Goal: Communication & Community: Participate in discussion

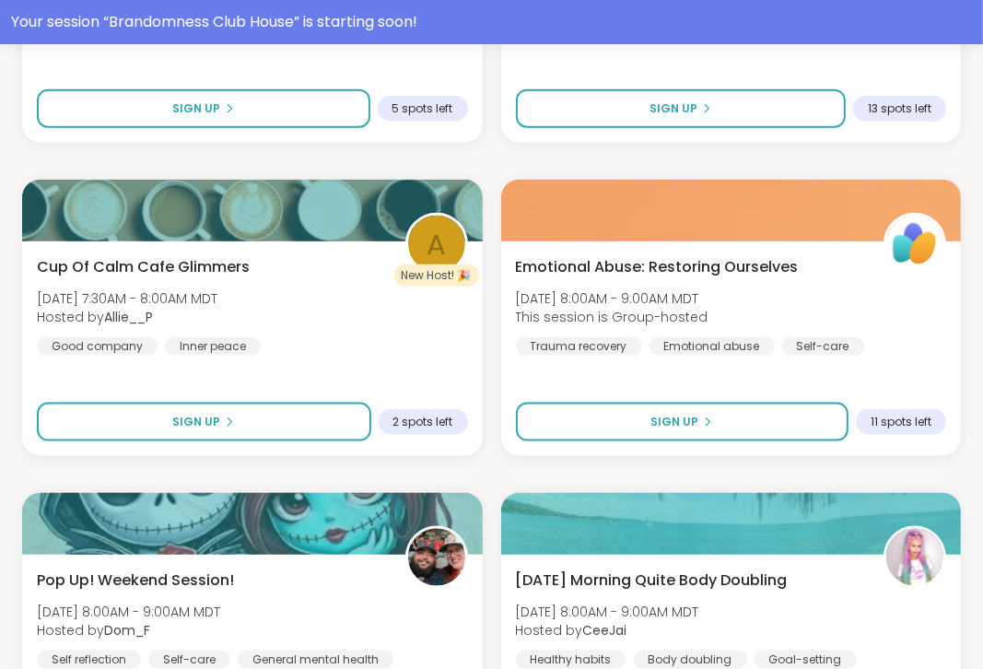
scroll to position [1459, 0]
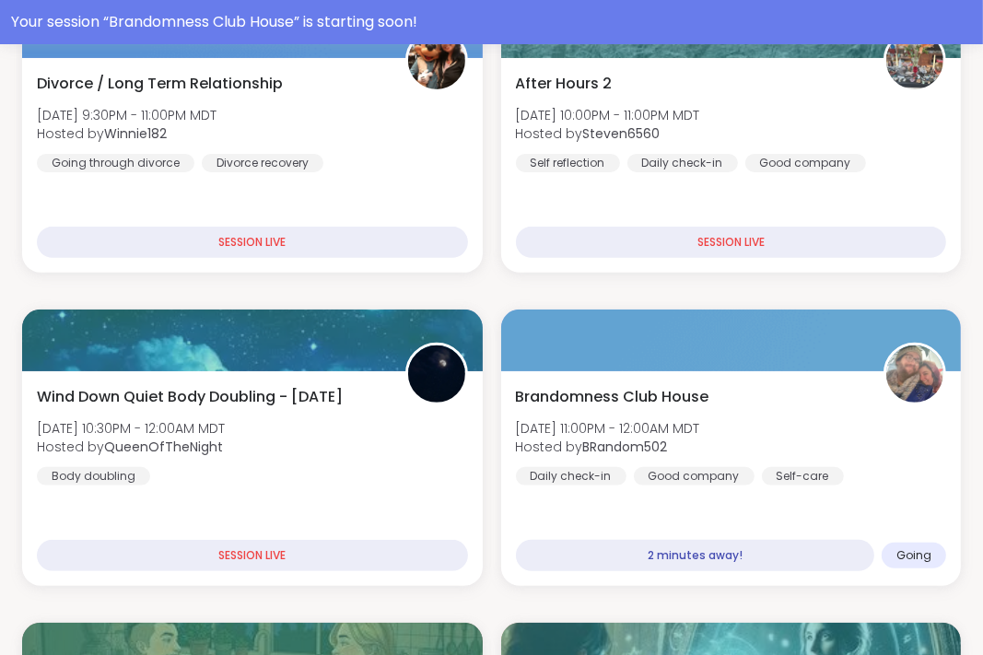
scroll to position [424, 0]
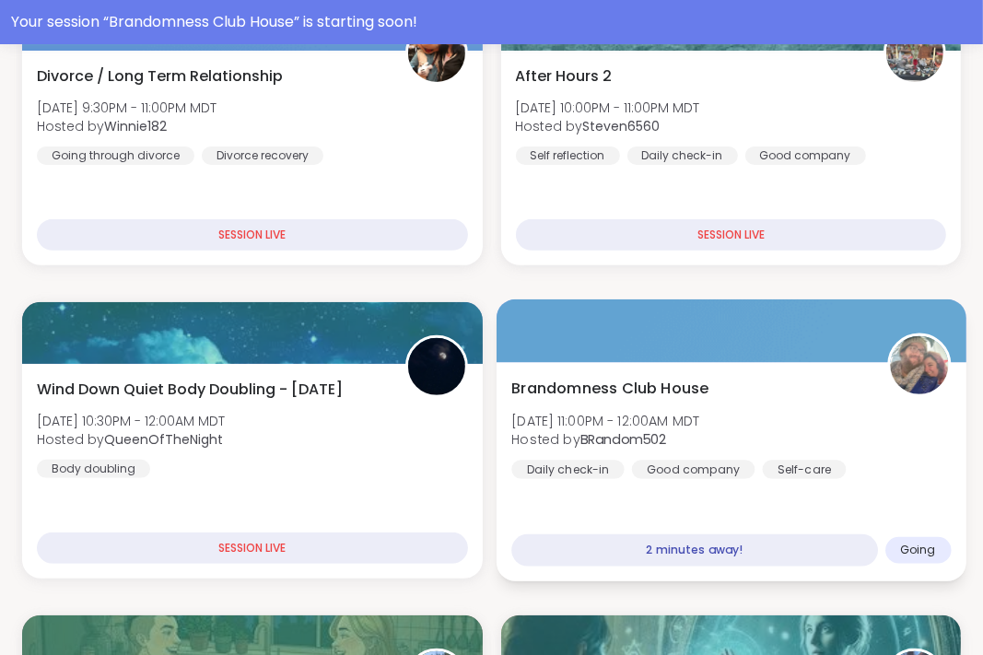
click at [638, 455] on div "Brandomness Club House Fri, Sep 12 | 11:00PM - 12:00AM MDT Hosted by BRandom502…" at bounding box center [731, 427] width 440 height 101
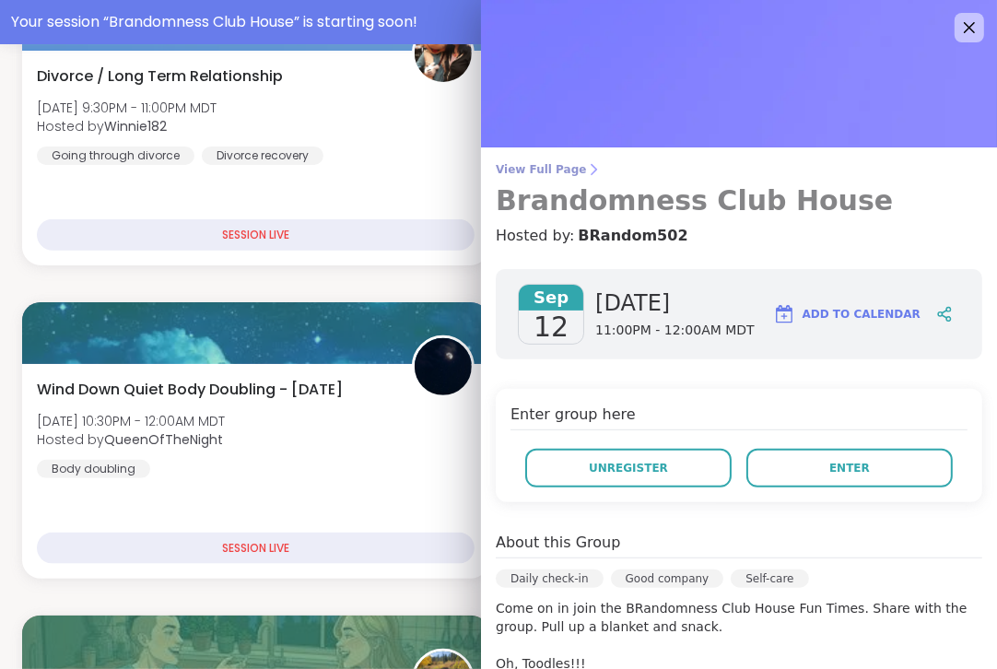
click at [523, 164] on span "View Full Page" at bounding box center [739, 169] width 487 height 15
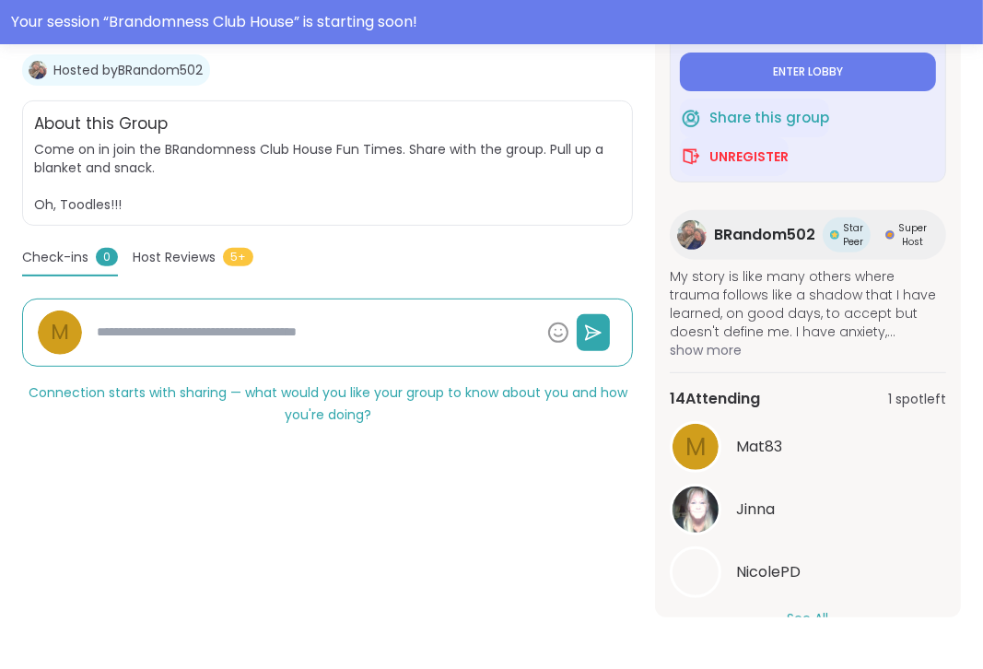
scroll to position [156, 0]
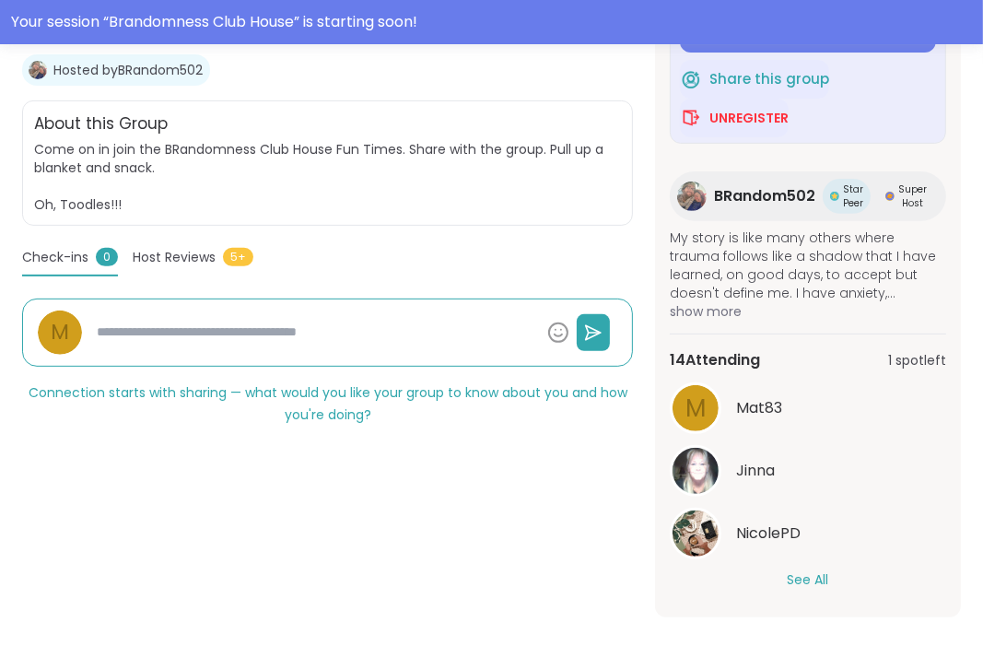
click at [804, 583] on button "See All" at bounding box center [808, 579] width 41 height 19
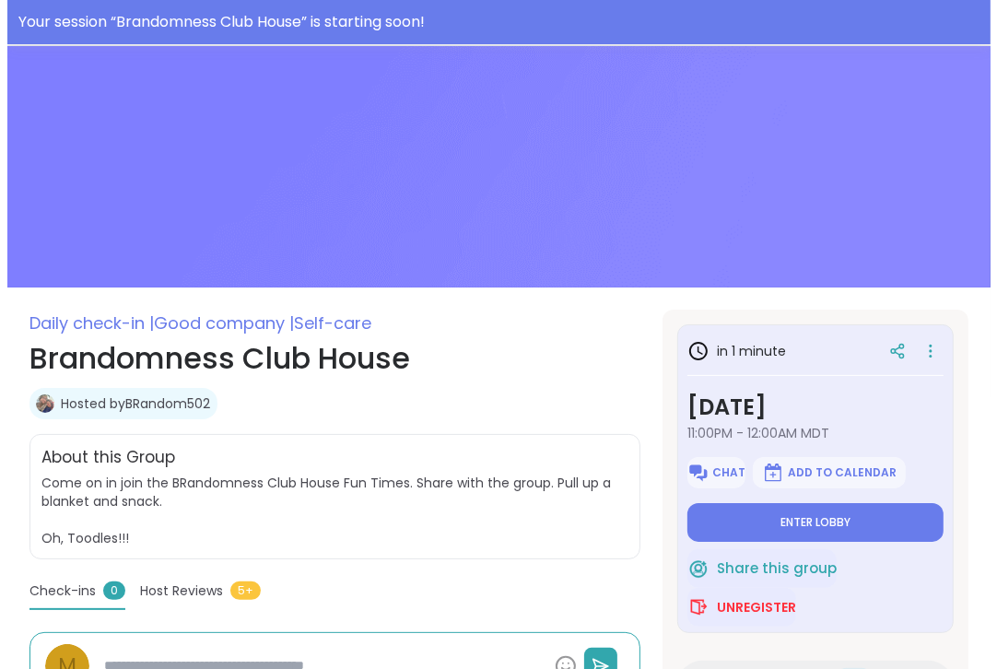
scroll to position [0, 0]
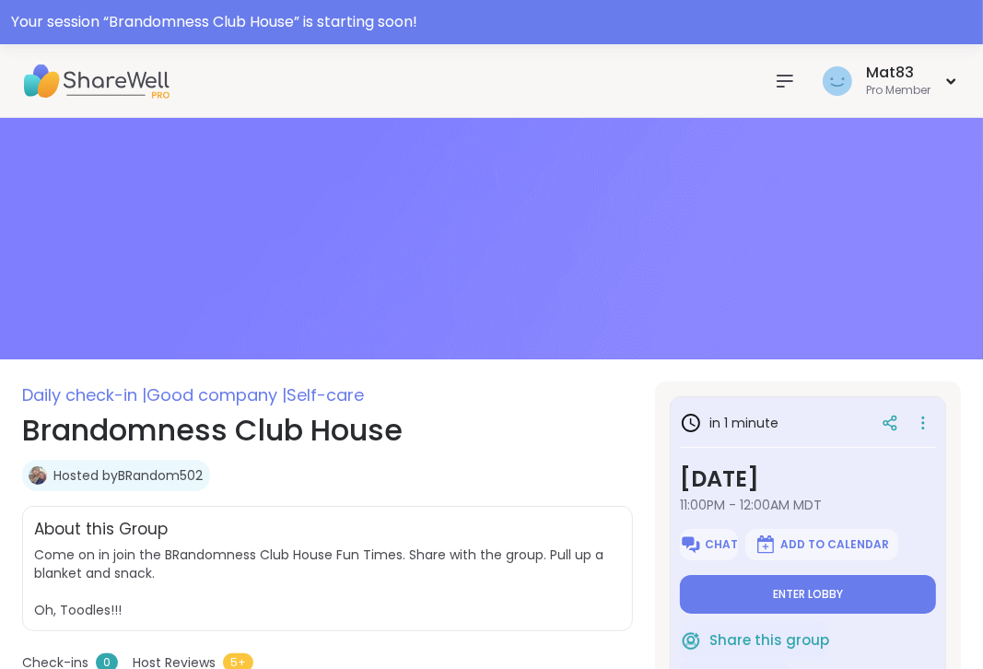
type textarea "*"
click at [711, 601] on button "Enter lobby" at bounding box center [808, 594] width 256 height 39
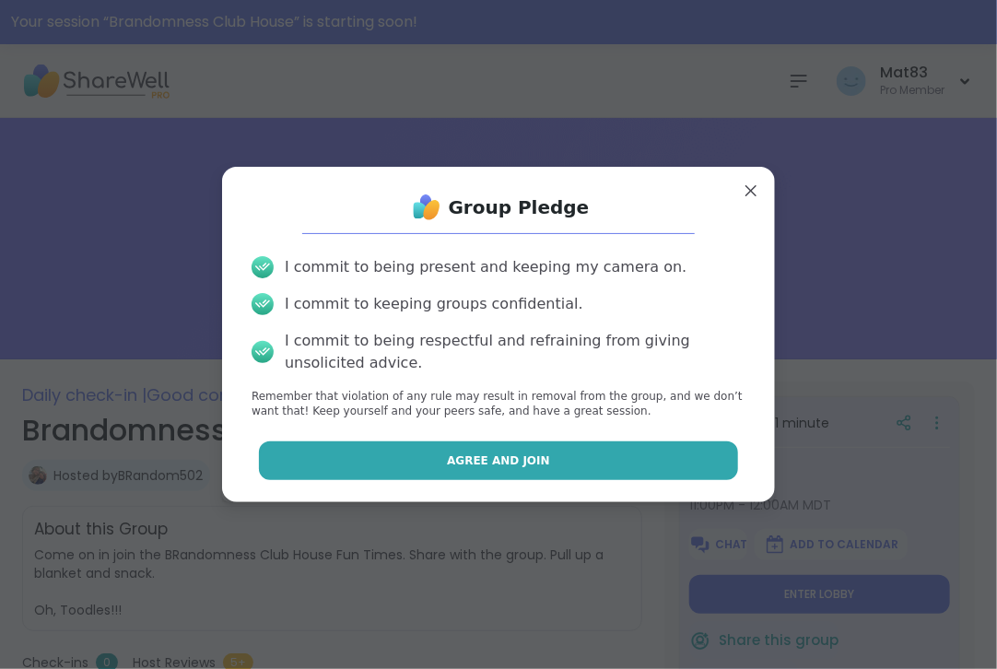
click at [447, 467] on span "Agree and Join" at bounding box center [498, 461] width 103 height 17
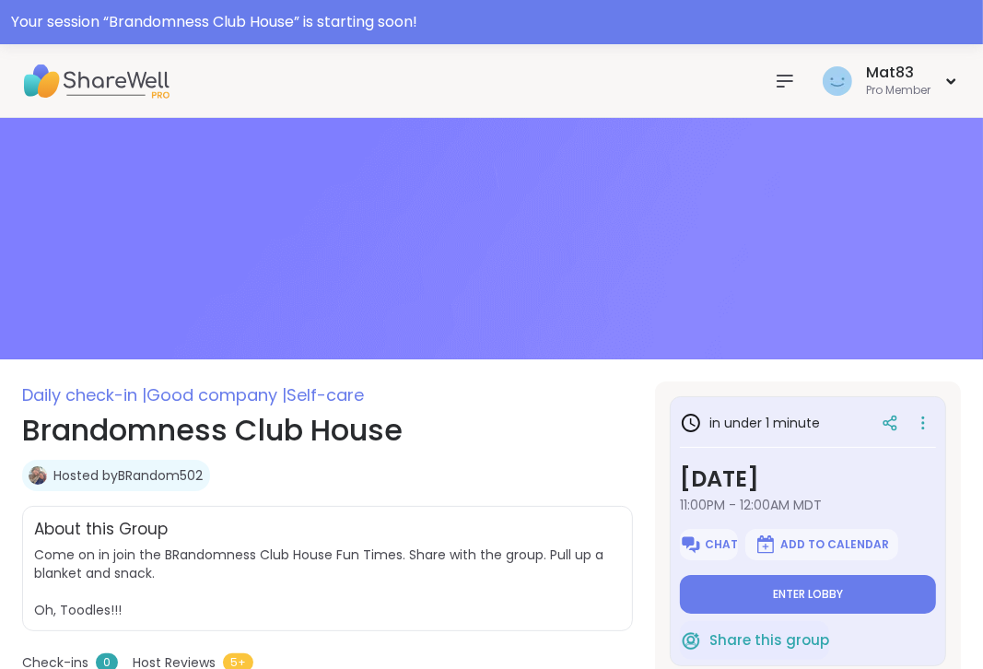
type textarea "*"
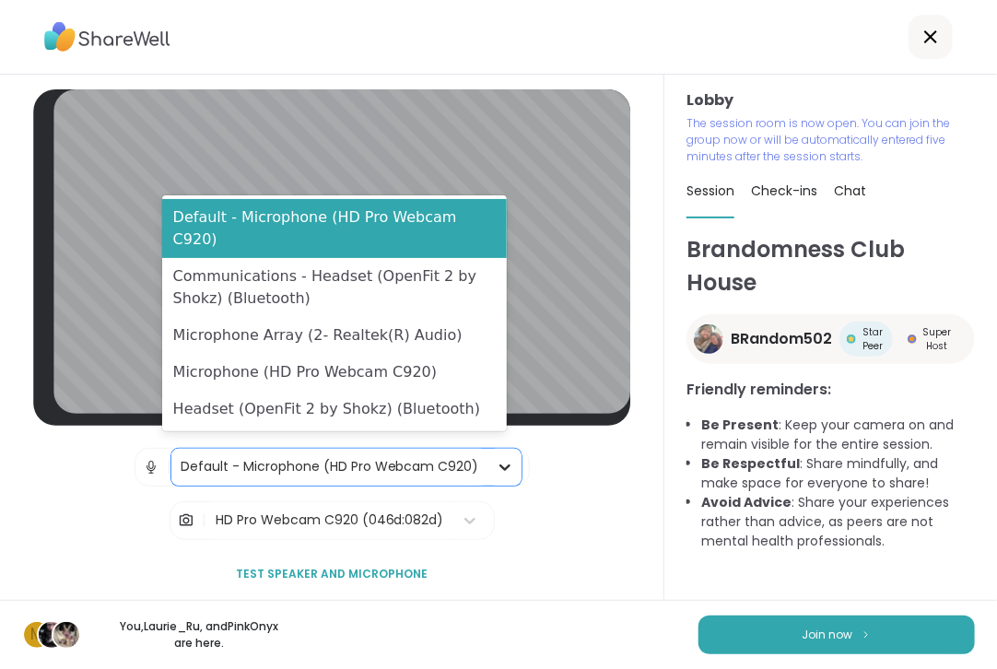
click at [500, 464] on icon at bounding box center [505, 467] width 11 height 6
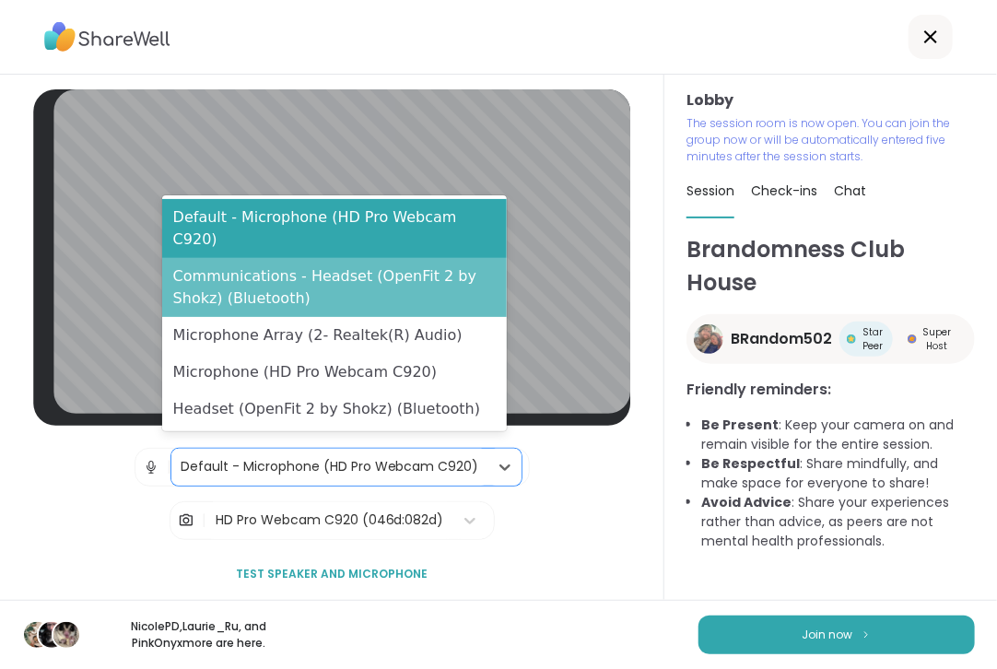
click at [295, 288] on div "Communications - Headset (OpenFit 2 by Shokz) (Bluetooth)" at bounding box center [335, 287] width 346 height 59
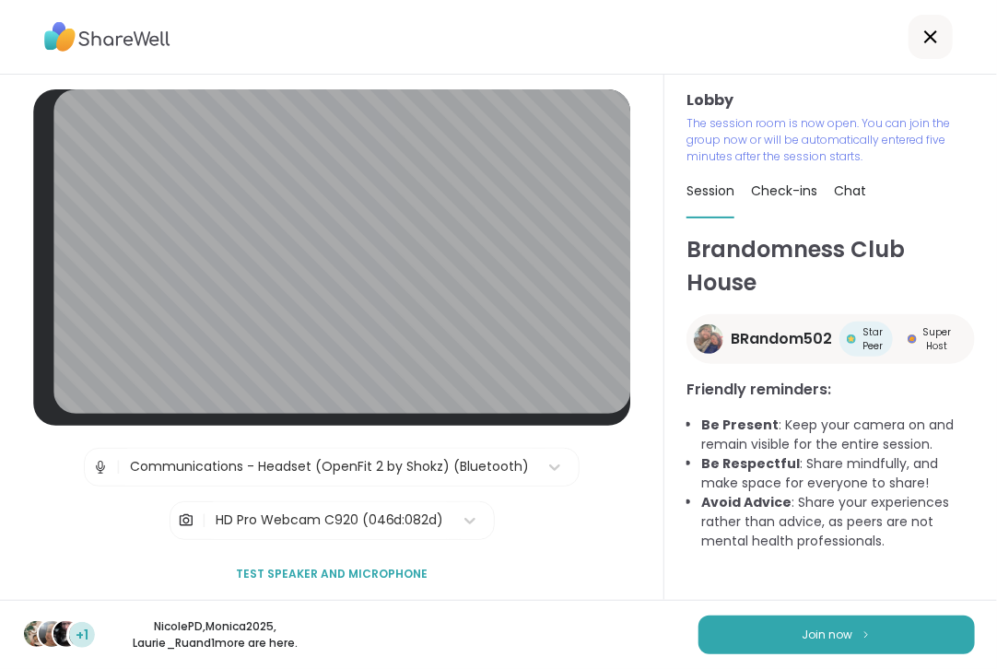
click at [290, 566] on span "Test speaker and microphone" at bounding box center [332, 574] width 192 height 17
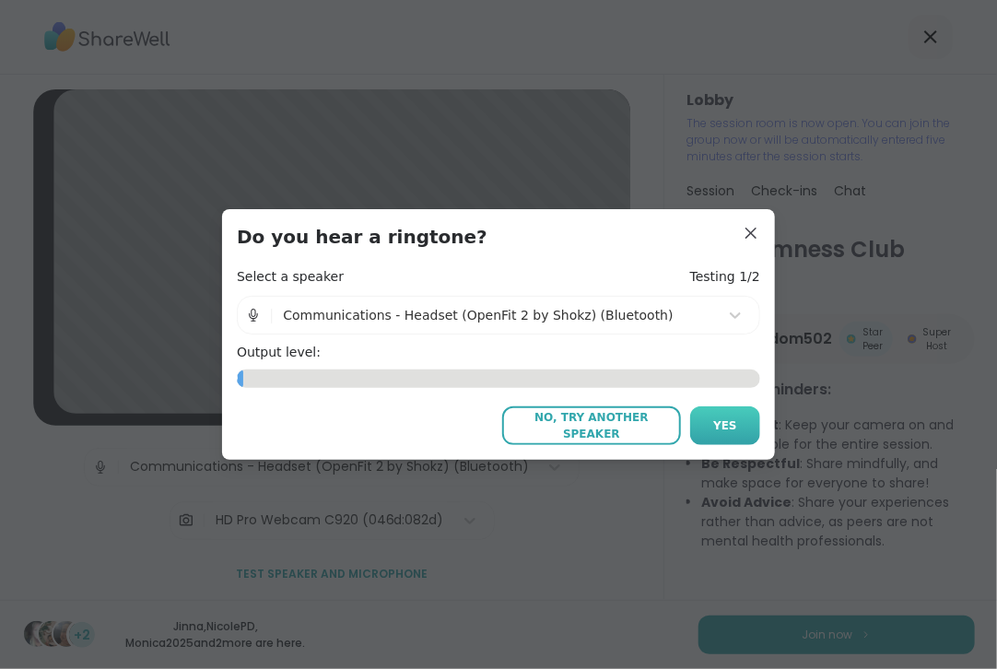
click at [703, 419] on button "Yes" at bounding box center [725, 425] width 70 height 39
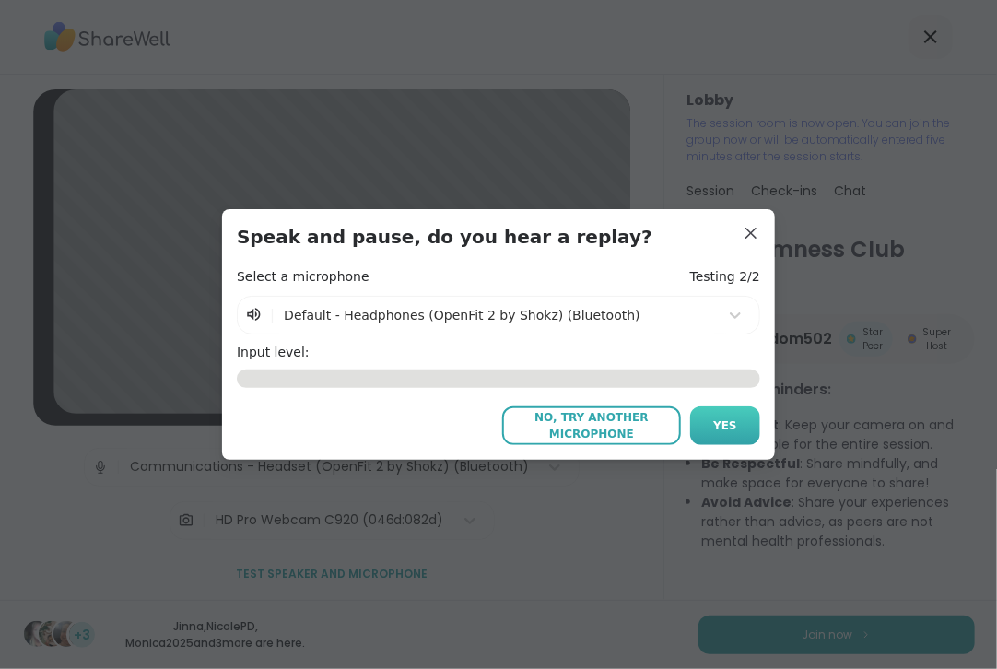
click at [715, 429] on span "Yes" at bounding box center [725, 425] width 24 height 17
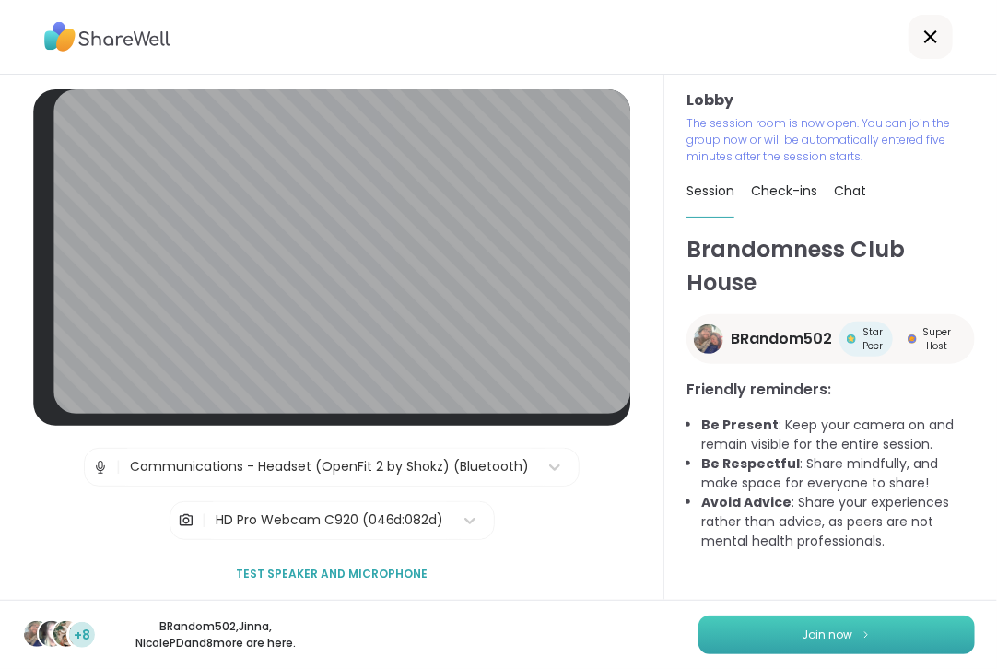
click at [817, 634] on span "Join now" at bounding box center [828, 635] width 51 height 17
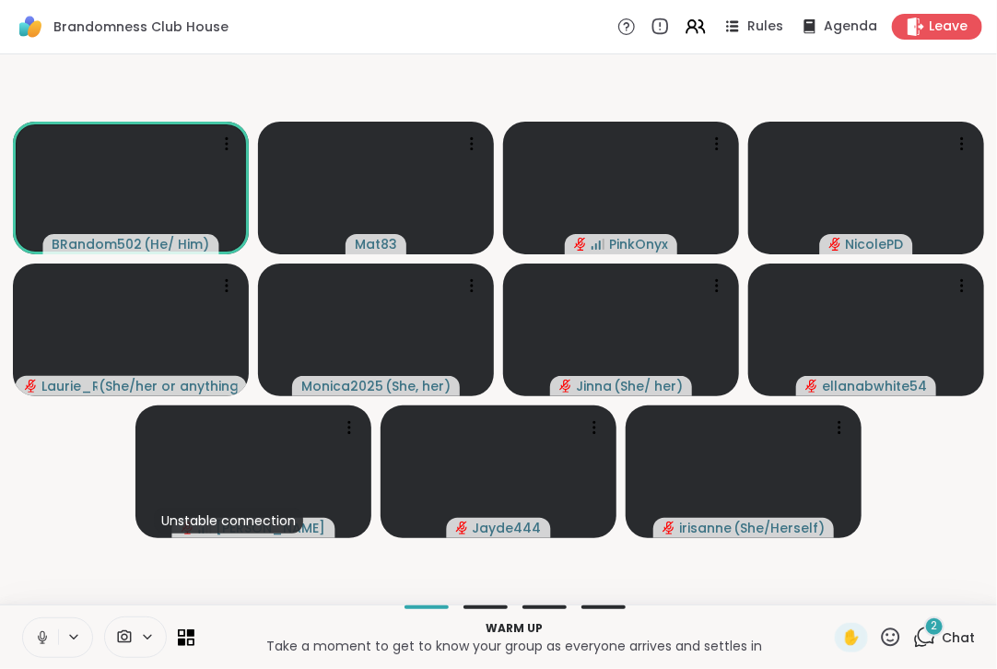
click at [46, 636] on icon at bounding box center [42, 638] width 9 height 6
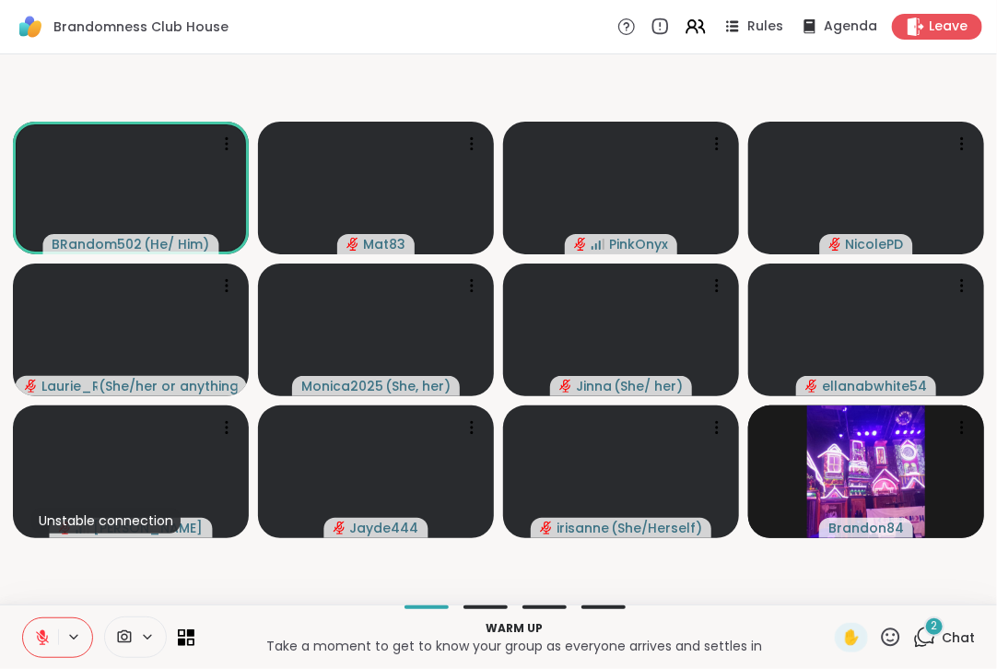
click at [913, 639] on icon at bounding box center [924, 637] width 23 height 23
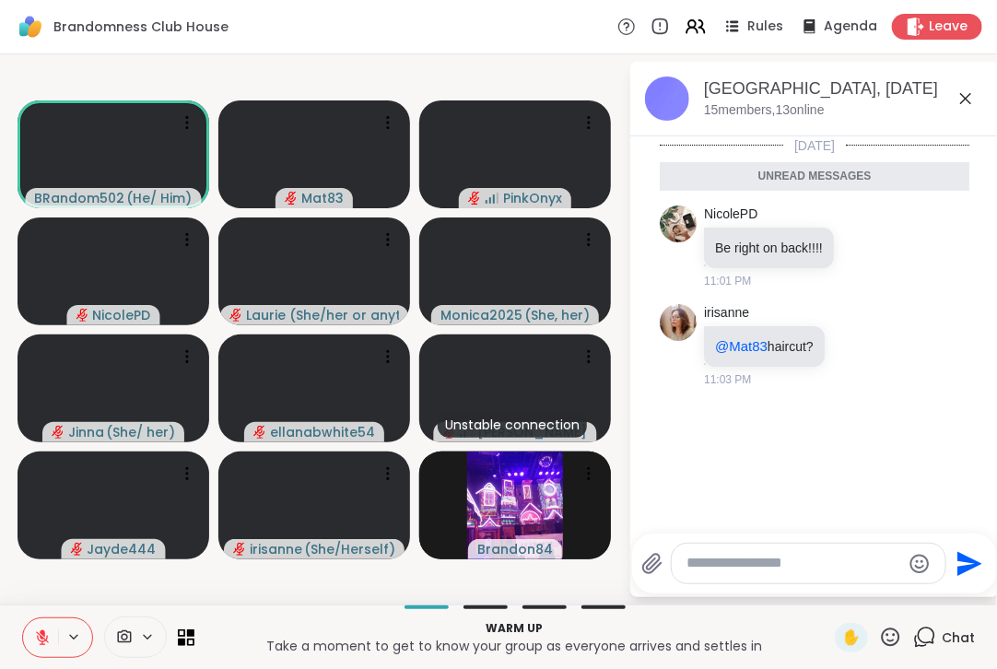
click at [745, 576] on div at bounding box center [809, 564] width 274 height 40
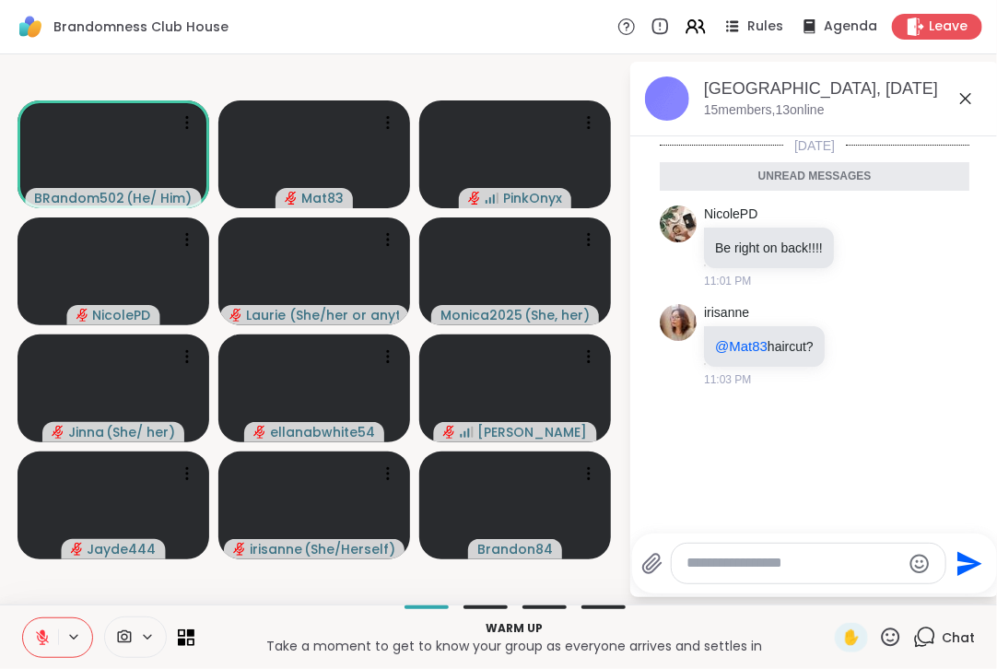
click at [752, 561] on textarea "Type your message" at bounding box center [794, 563] width 215 height 19
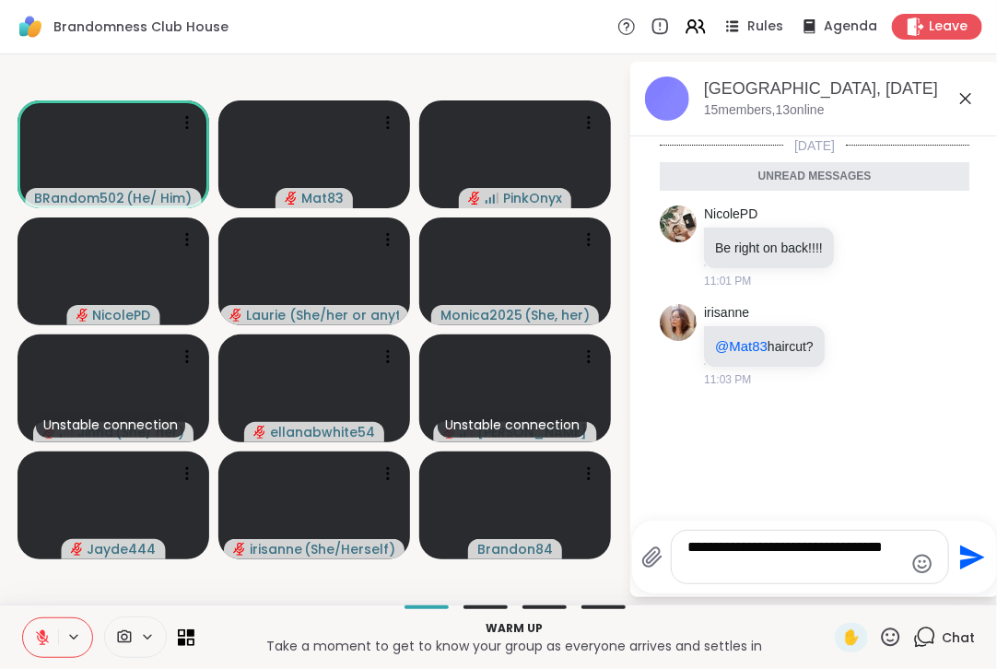
type textarea "**********"
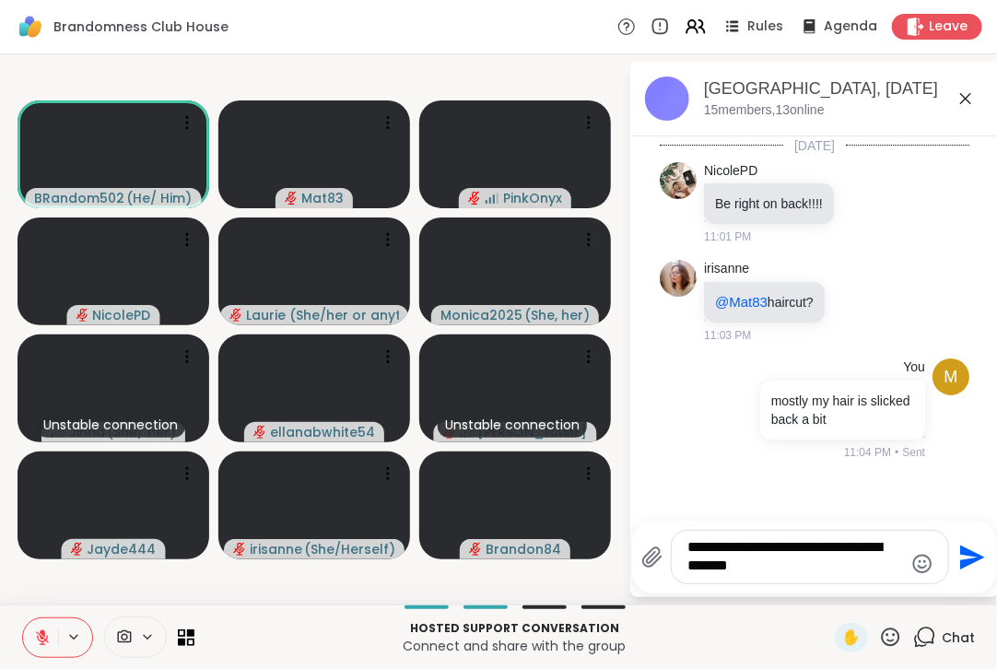
type textarea "**********"
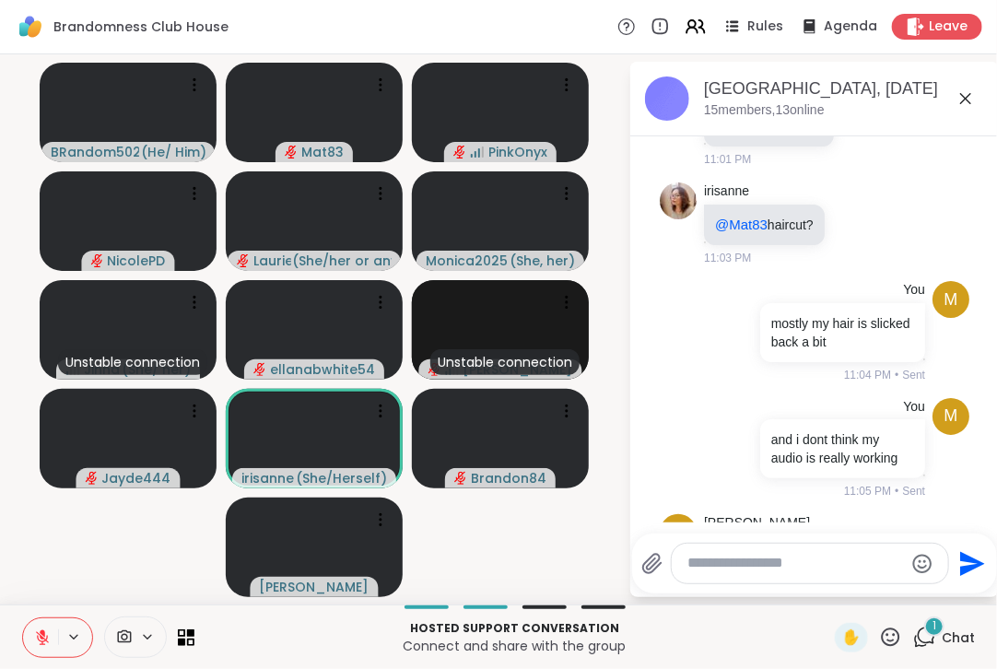
scroll to position [175, 0]
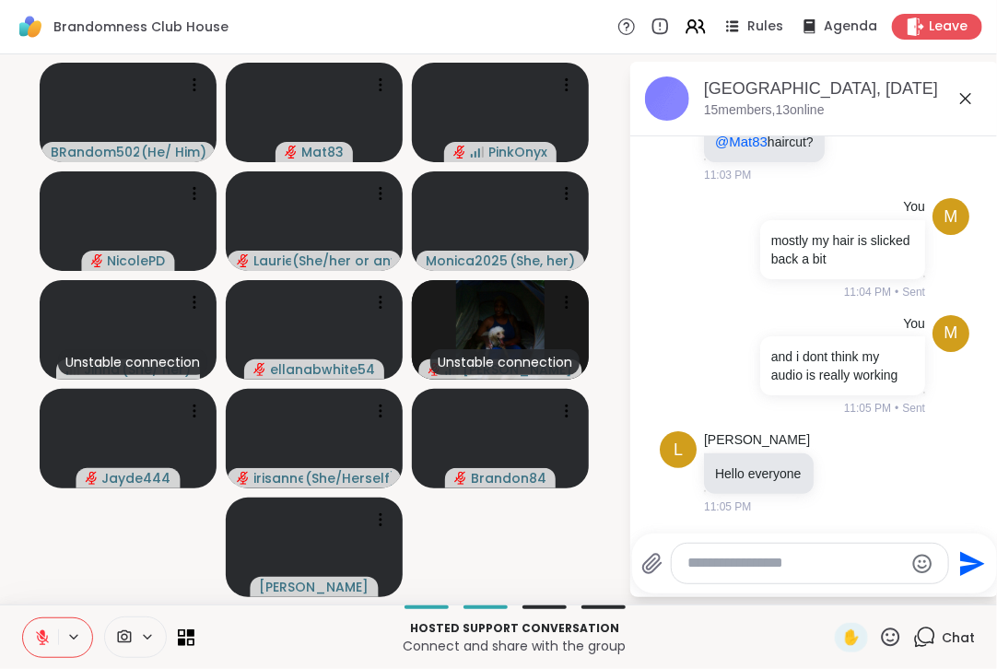
click at [717, 630] on p "Hosted support conversation" at bounding box center [515, 628] width 618 height 17
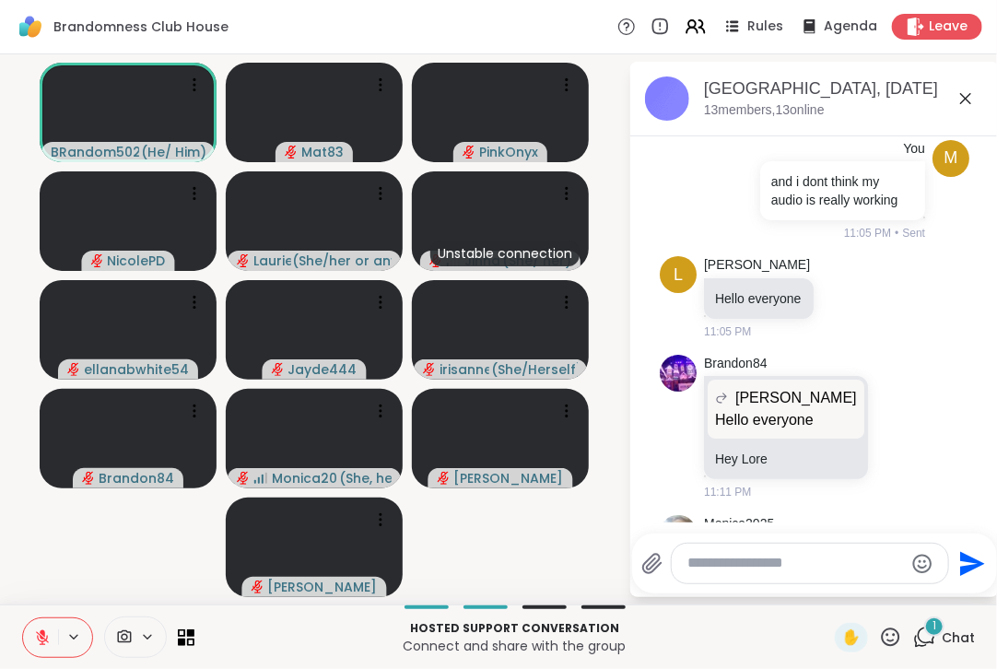
scroll to position [544, 0]
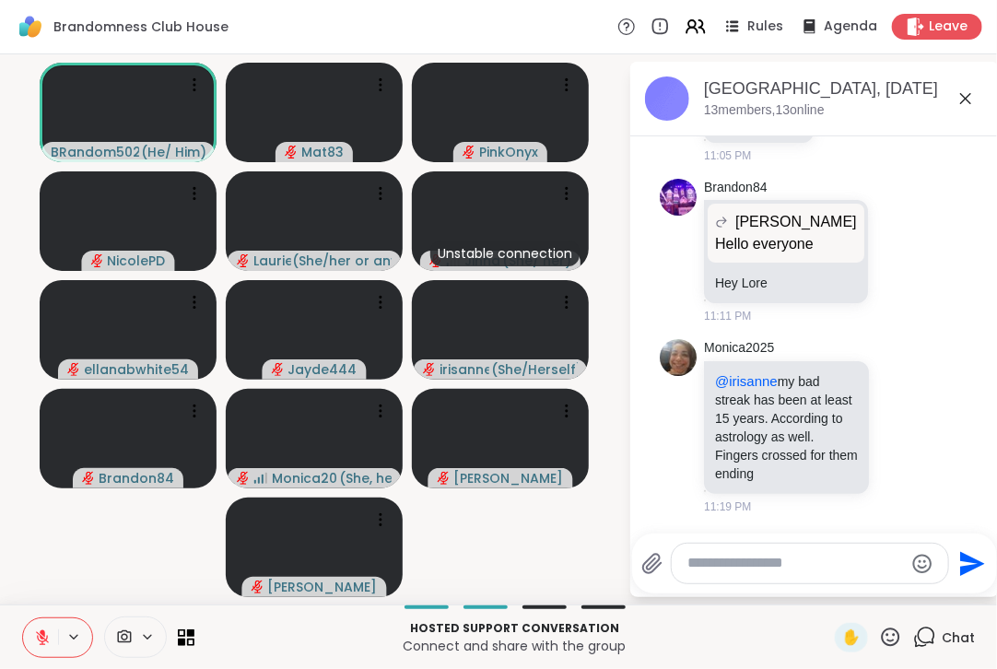
click at [41, 639] on icon at bounding box center [42, 637] width 13 height 13
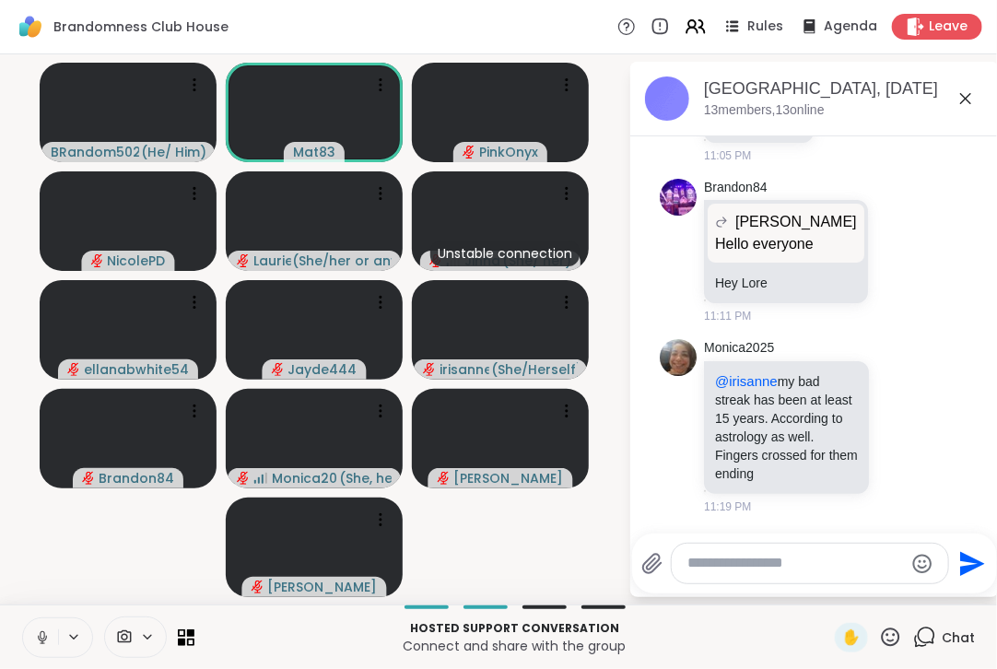
scroll to position [570, 0]
click at [41, 639] on icon at bounding box center [42, 637] width 17 height 17
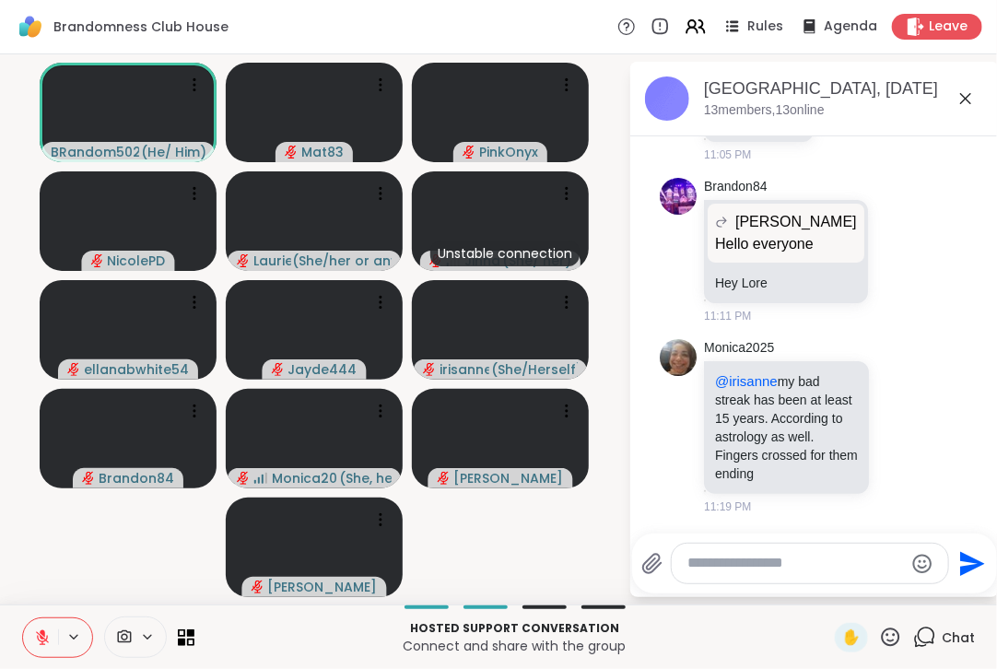
click at [41, 639] on icon at bounding box center [42, 637] width 13 height 13
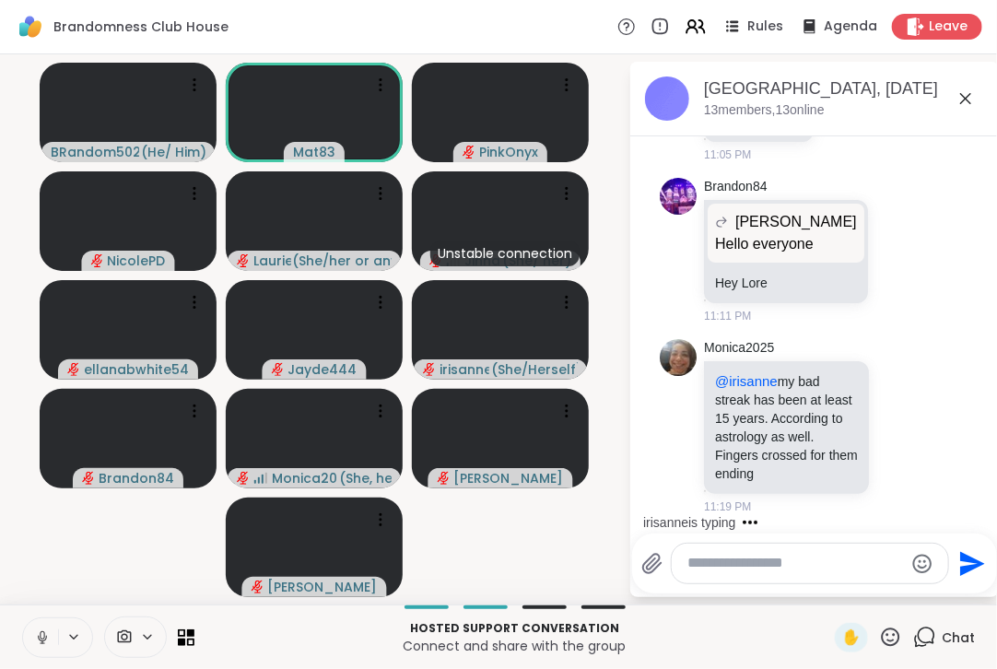
scroll to position [904, 0]
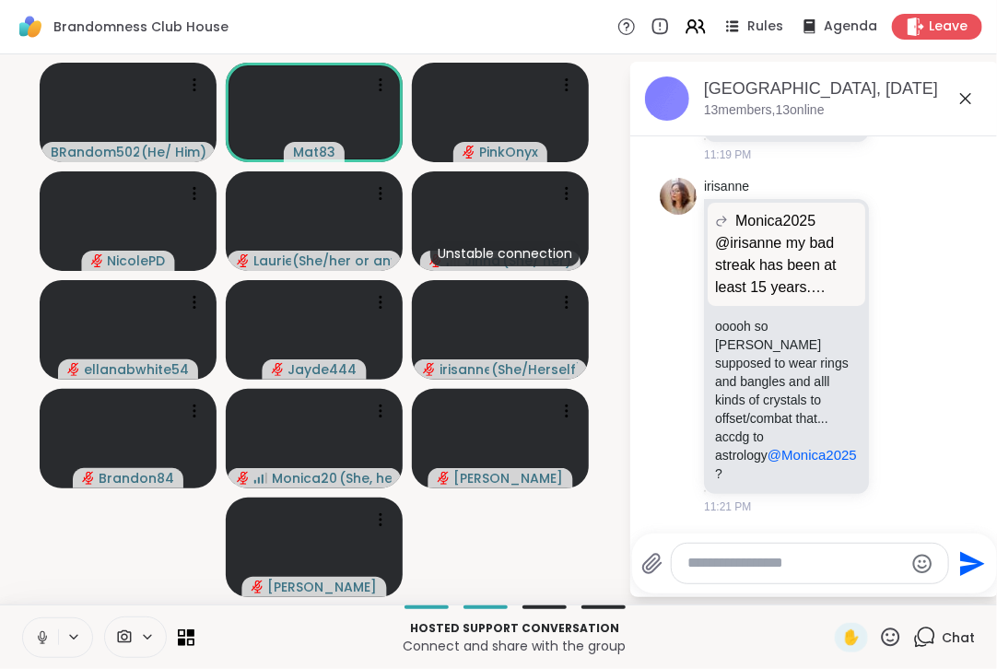
click at [41, 639] on icon at bounding box center [42, 637] width 17 height 17
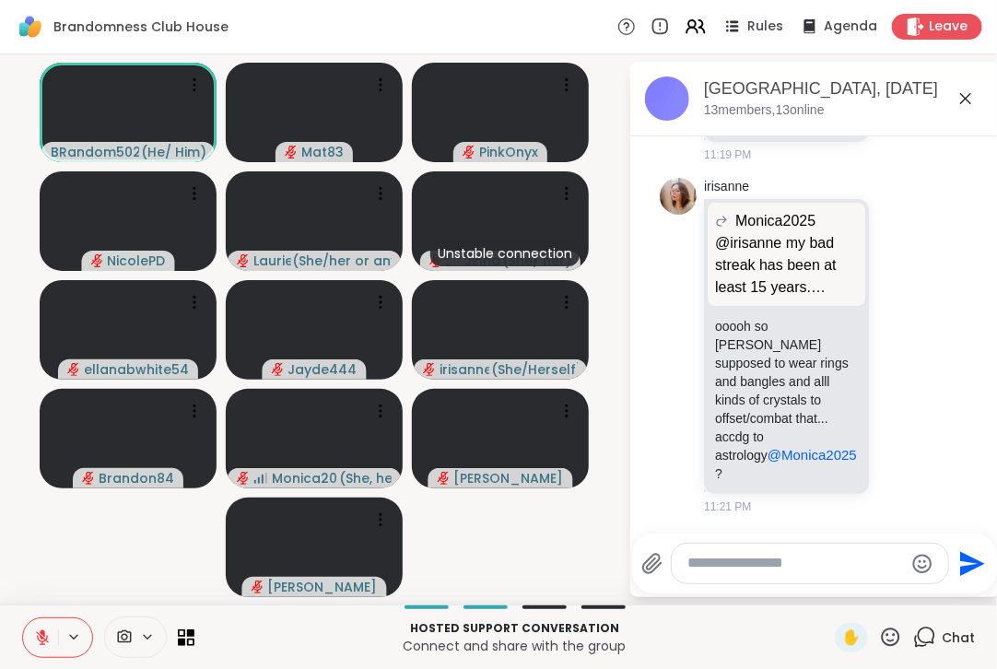
click at [41, 635] on icon at bounding box center [42, 637] width 17 height 17
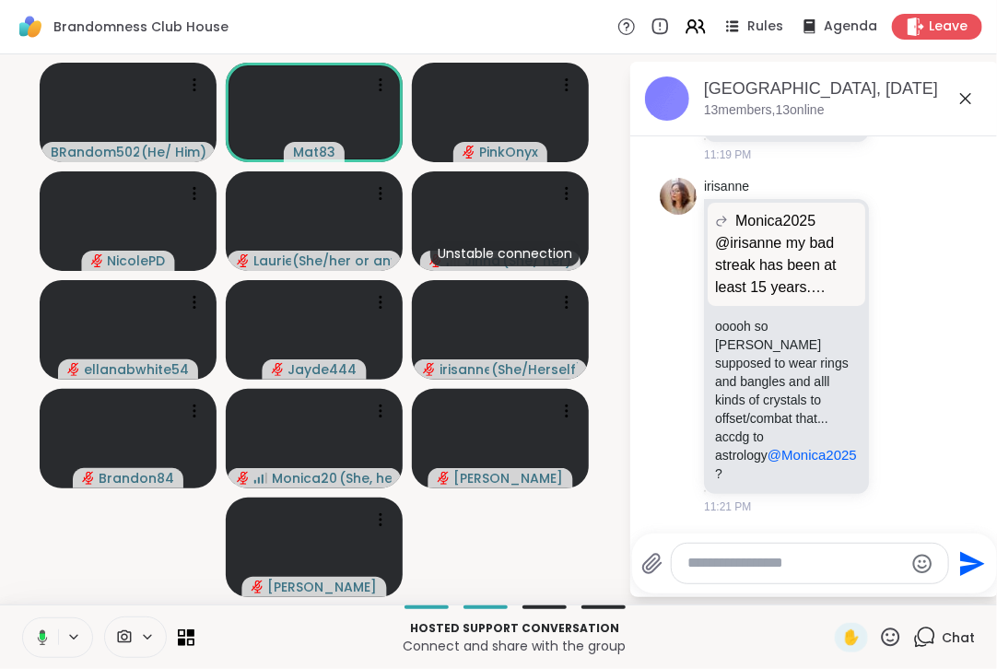
click at [41, 635] on icon at bounding box center [43, 636] width 6 height 7
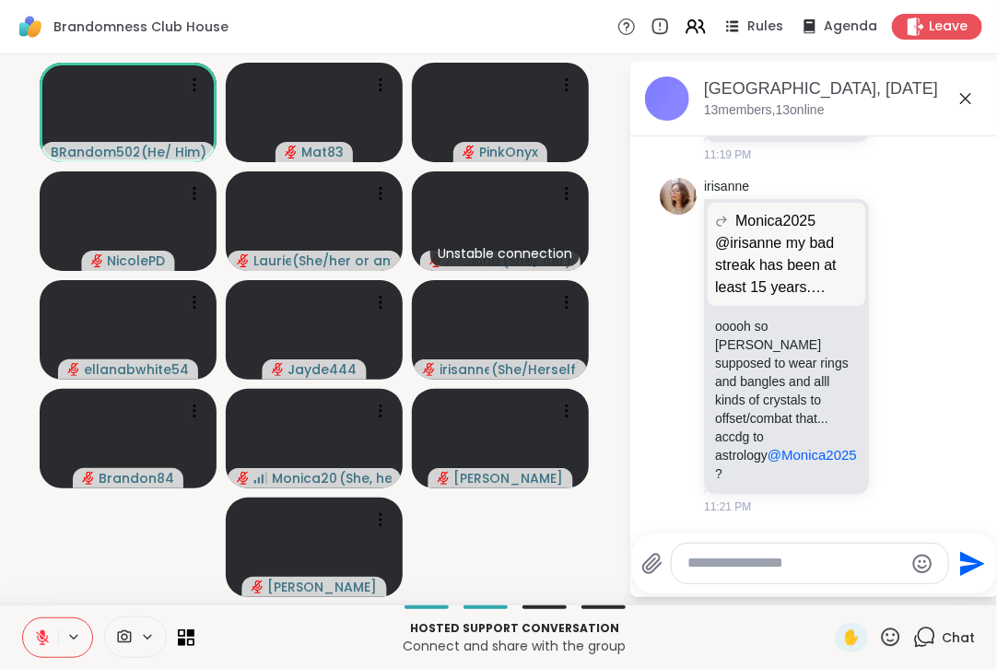
click at [763, 567] on textarea "Type your message" at bounding box center [795, 563] width 215 height 19
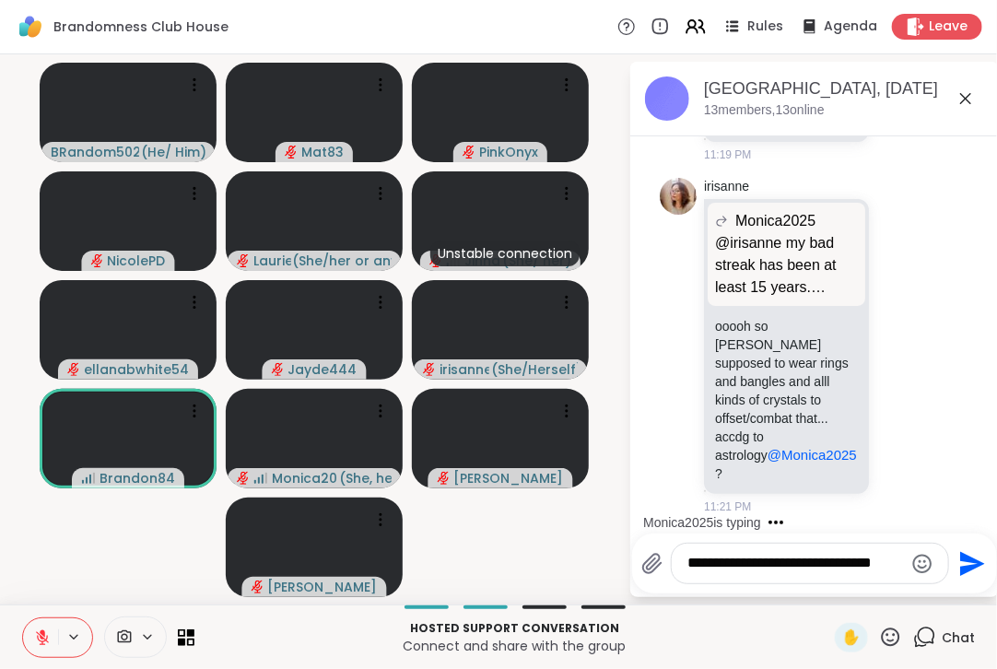
type textarea "**********"
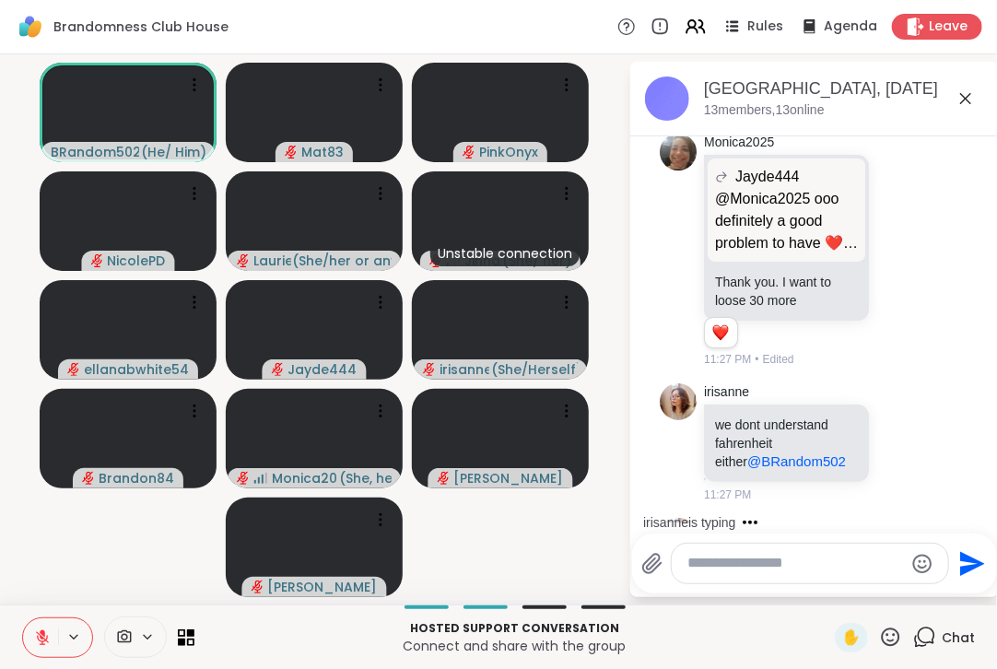
scroll to position [1943, 0]
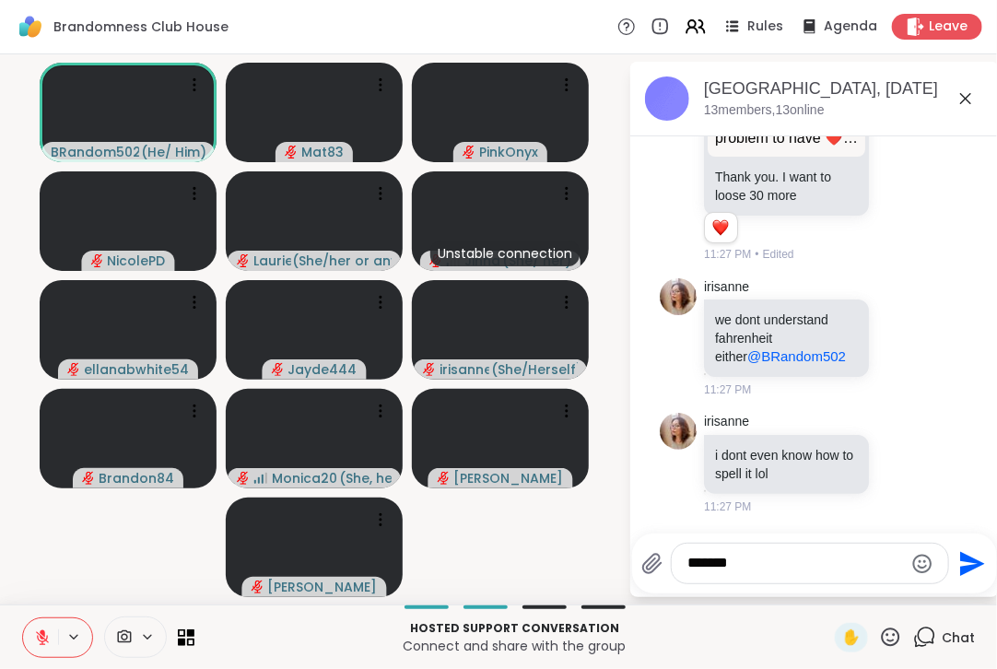
type textarea "********"
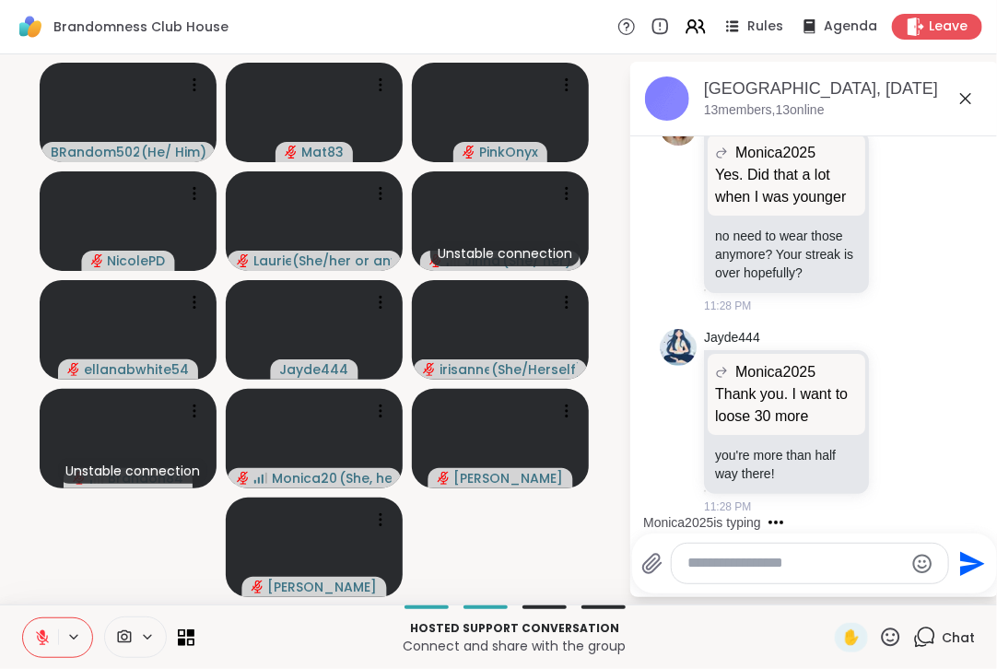
scroll to position [2915, 0]
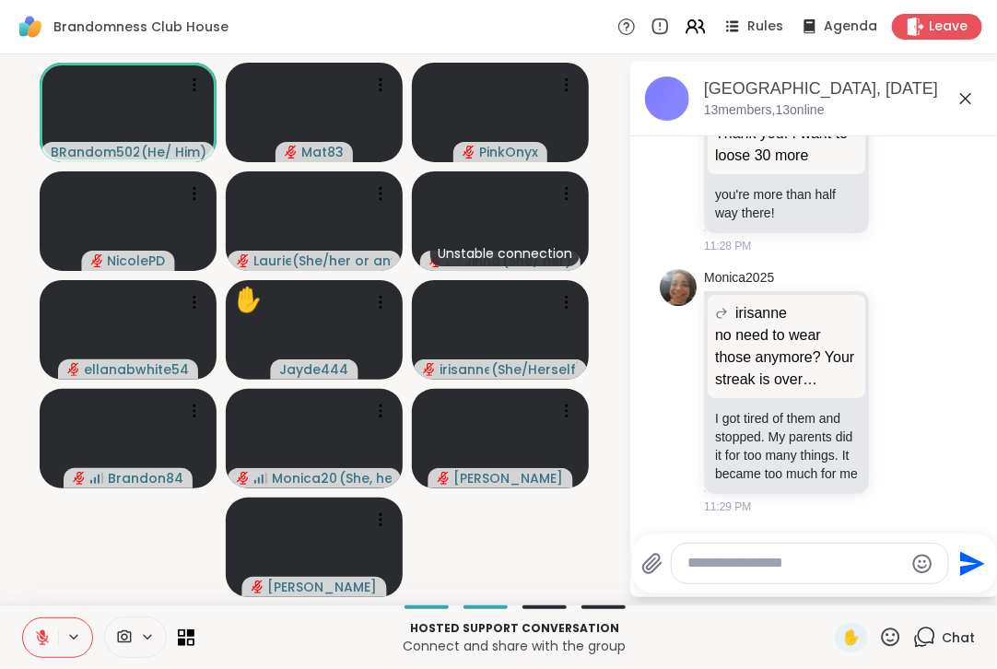
click at [40, 636] on icon at bounding box center [42, 637] width 13 height 13
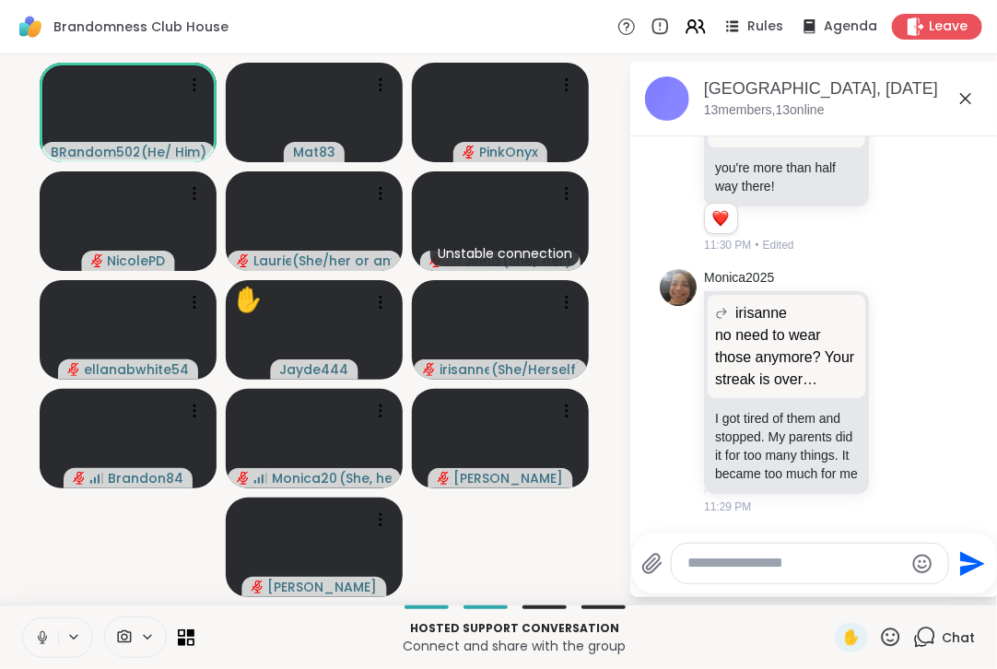
click at [47, 641] on icon at bounding box center [42, 637] width 17 height 17
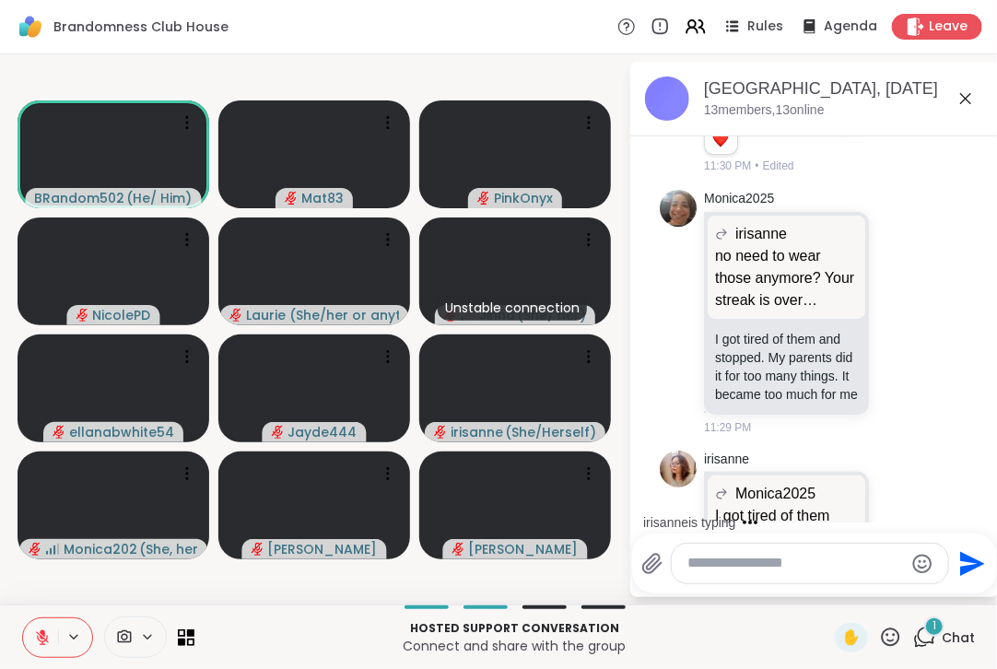
scroll to position [3238, 0]
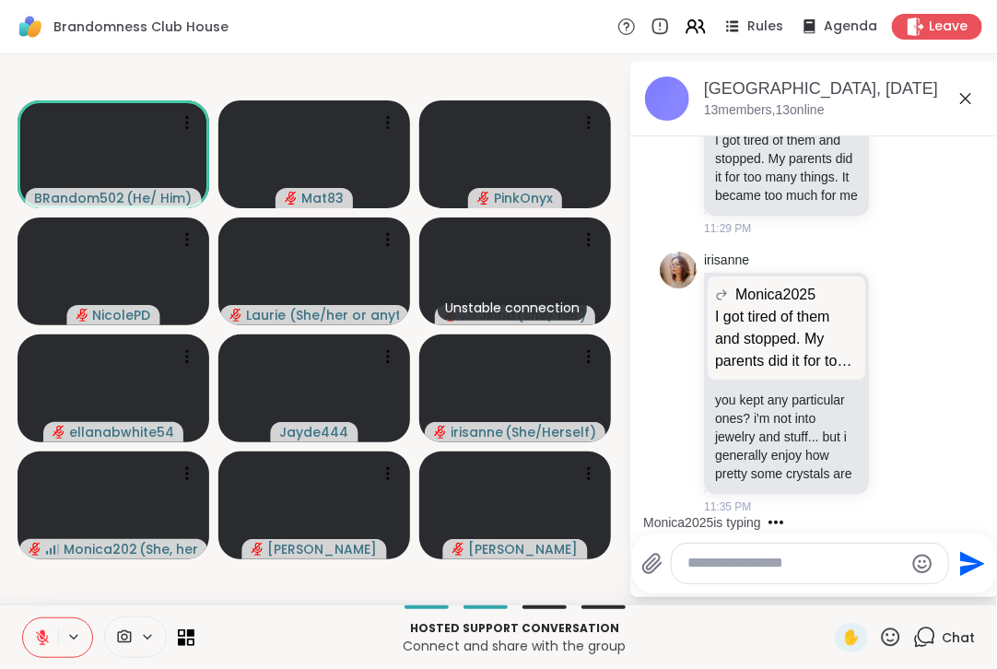
click at [25, 633] on button at bounding box center [40, 637] width 35 height 39
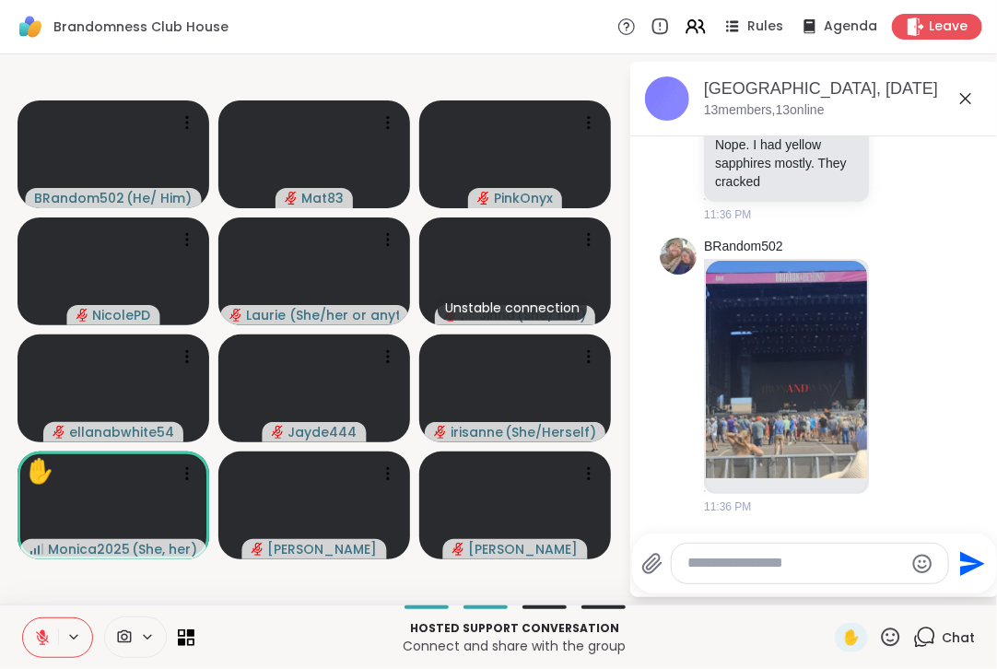
scroll to position [3797, 0]
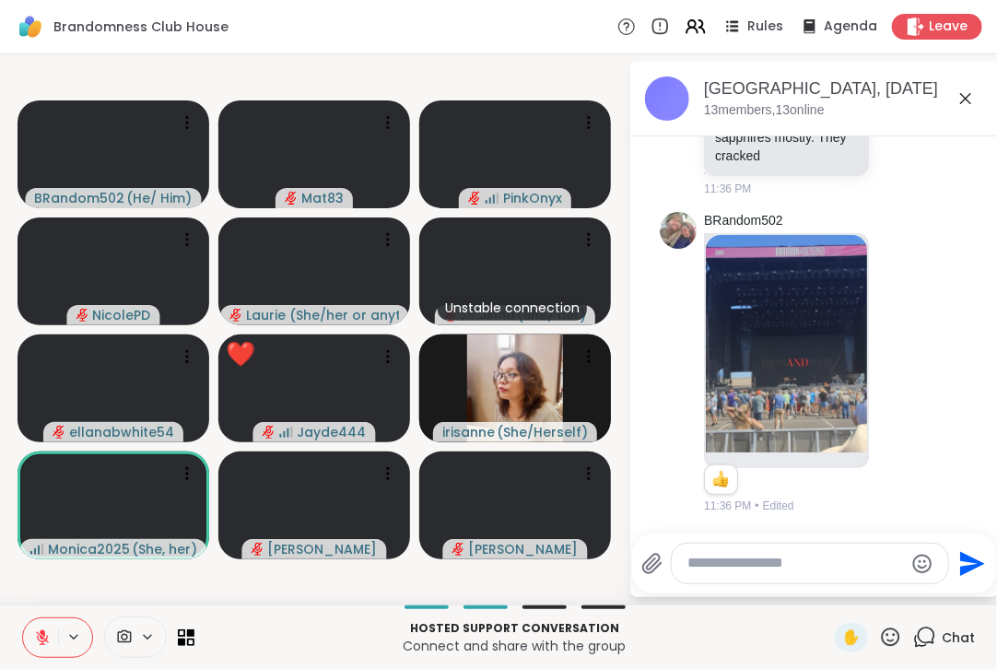
click at [882, 646] on icon at bounding box center [891, 637] width 18 height 18
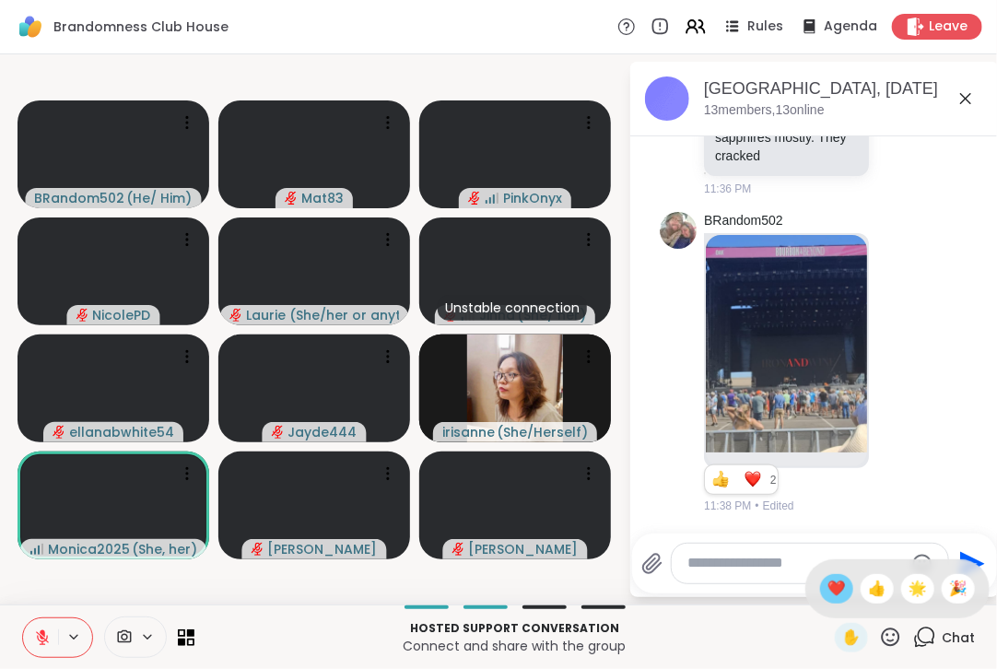
click at [828, 594] on span "❤️" at bounding box center [837, 589] width 18 height 22
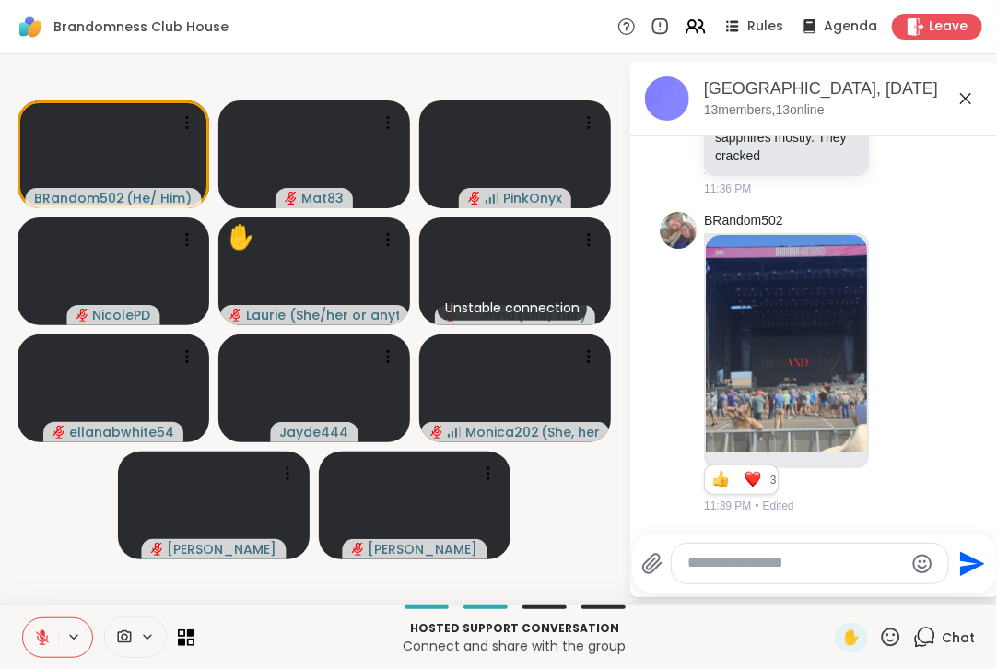
click at [37, 636] on icon at bounding box center [42, 637] width 13 height 13
click at [37, 636] on icon at bounding box center [42, 637] width 17 height 17
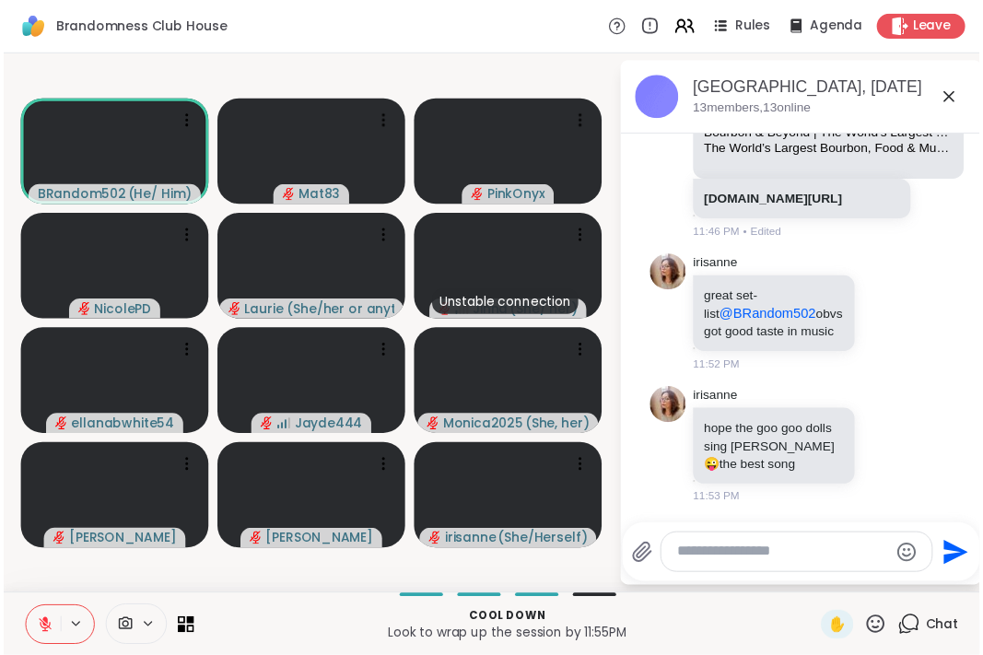
scroll to position [4529, 0]
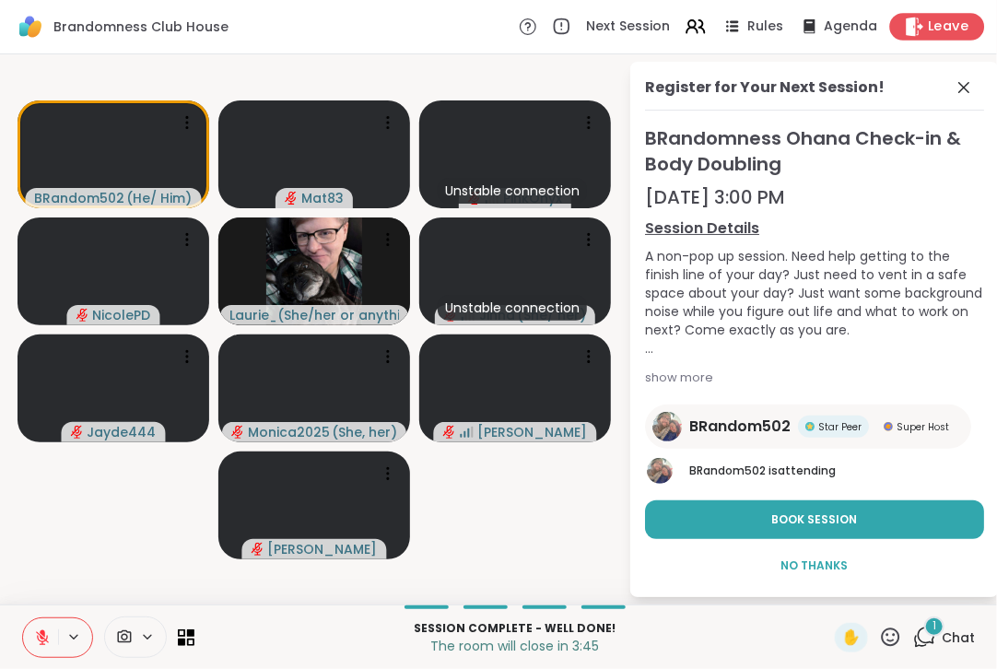
click at [911, 21] on icon at bounding box center [914, 26] width 19 height 19
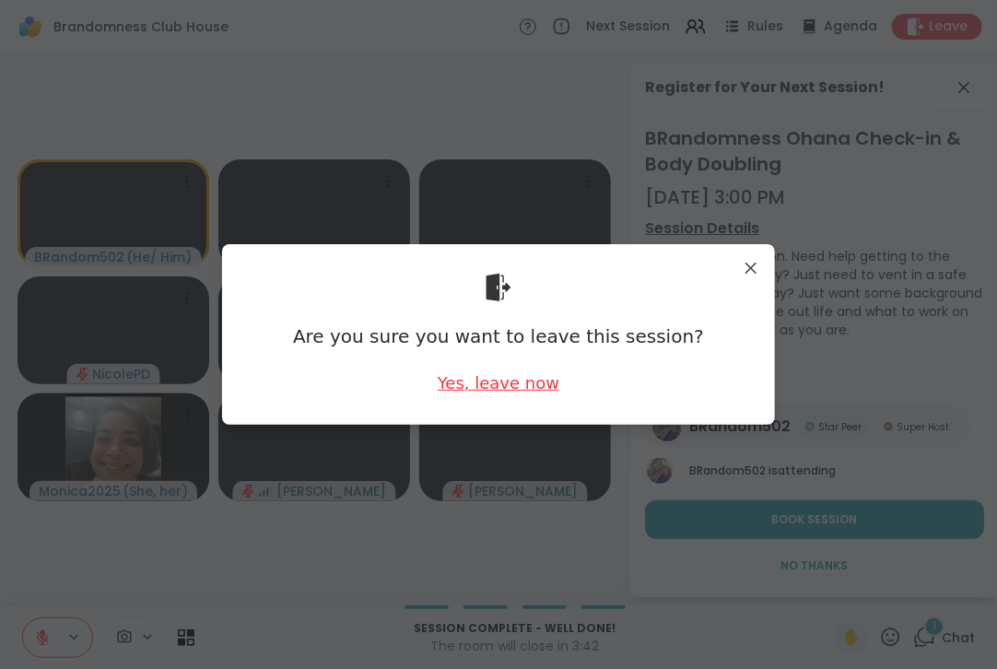
click at [500, 387] on div "Yes, leave now" at bounding box center [499, 382] width 122 height 23
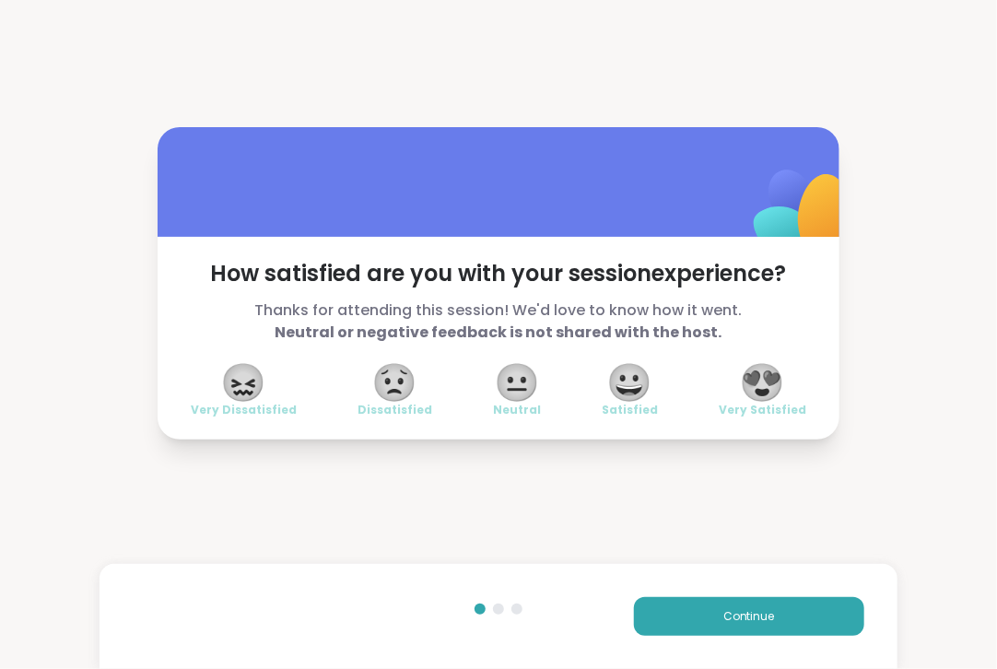
click at [753, 392] on span "😍" at bounding box center [763, 382] width 46 height 33
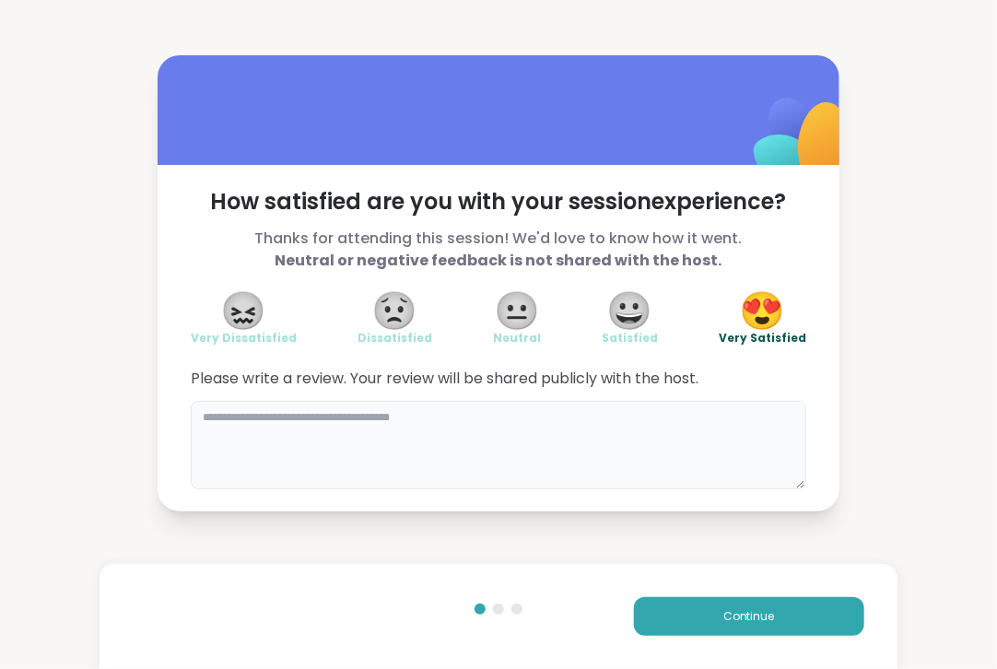
click at [692, 435] on textarea at bounding box center [499, 445] width 616 height 88
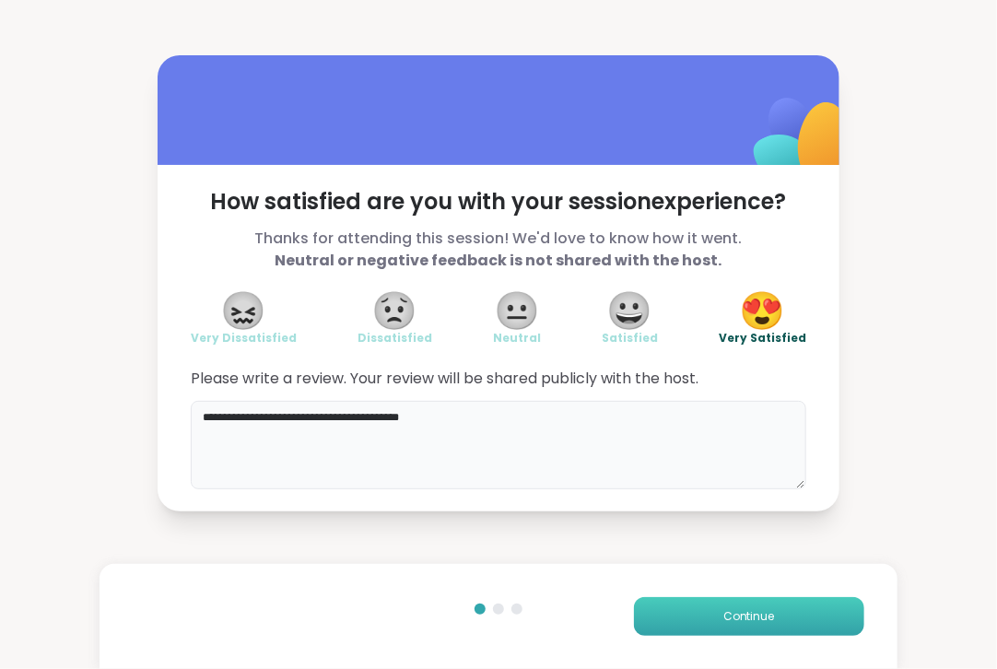
type textarea "**********"
click at [812, 610] on button "Continue" at bounding box center [749, 616] width 230 height 39
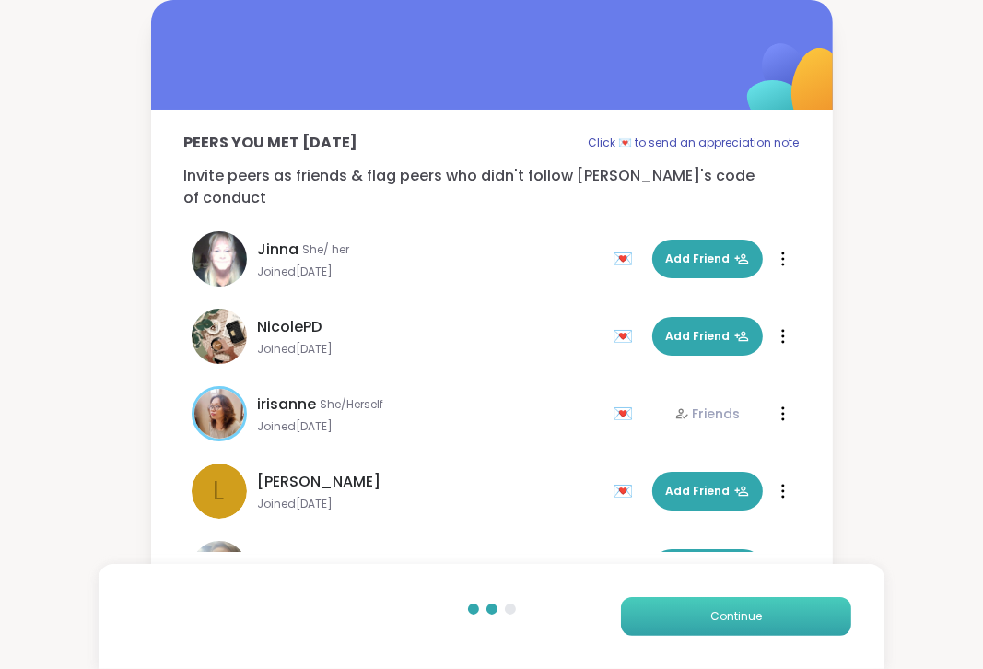
click at [812, 610] on button "Continue" at bounding box center [736, 616] width 230 height 39
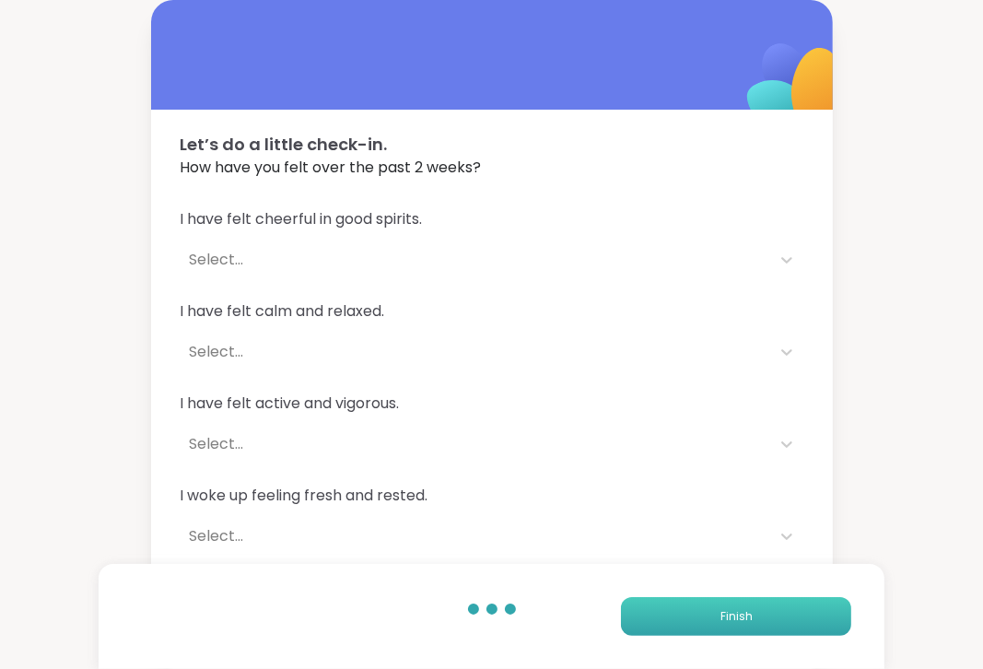
click at [812, 610] on button "Finish" at bounding box center [736, 616] width 230 height 39
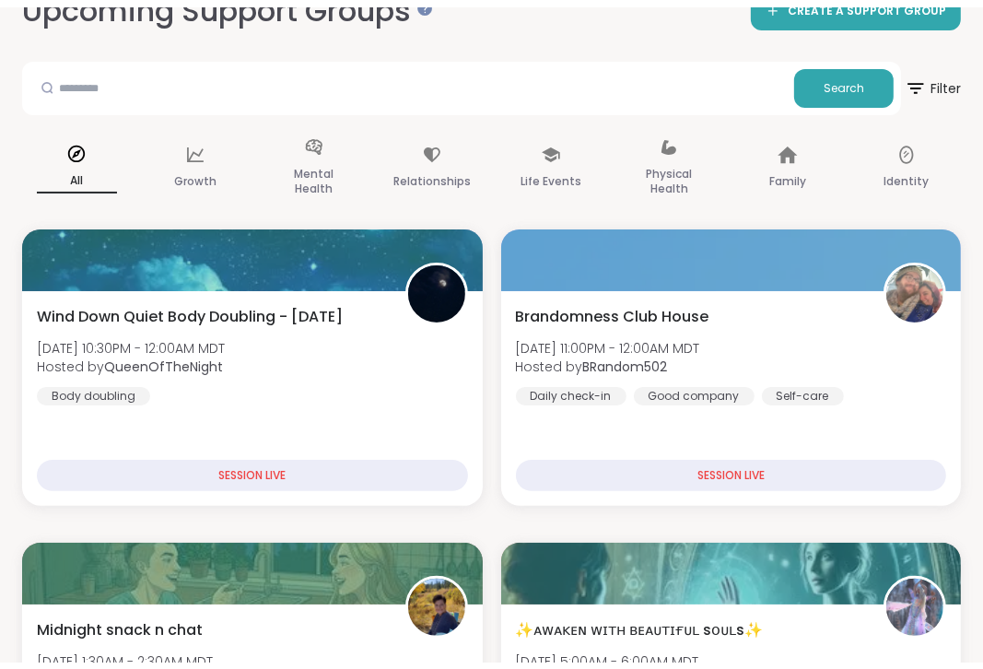
scroll to position [103, 0]
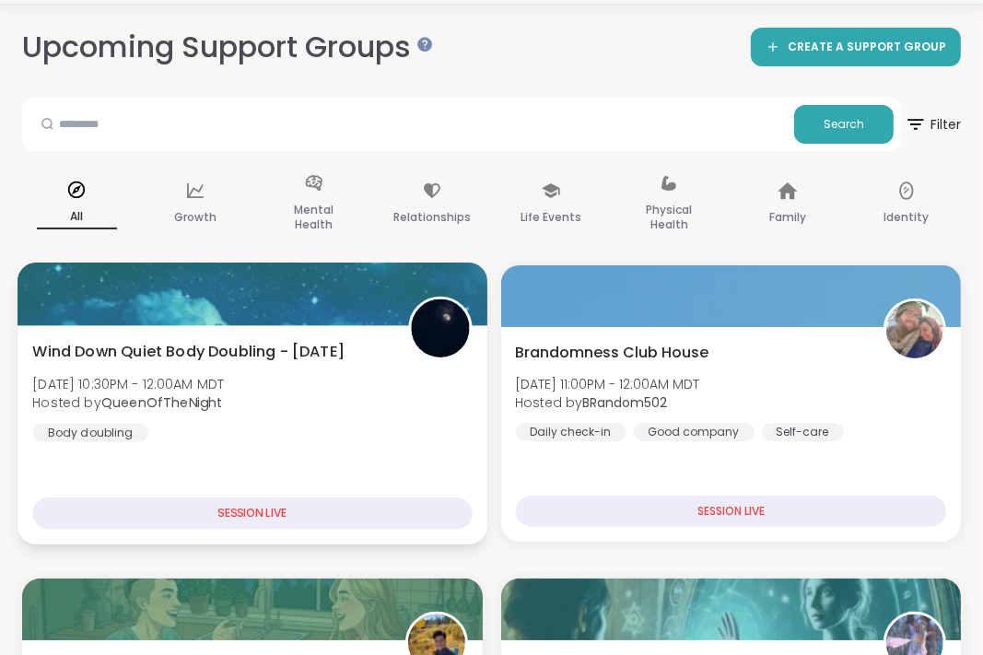
click at [326, 388] on div "Wind Down Quiet Body Doubling - Friday Fri, Sep 12 | 10:30PM - 12:00AM MDT Host…" at bounding box center [252, 390] width 440 height 101
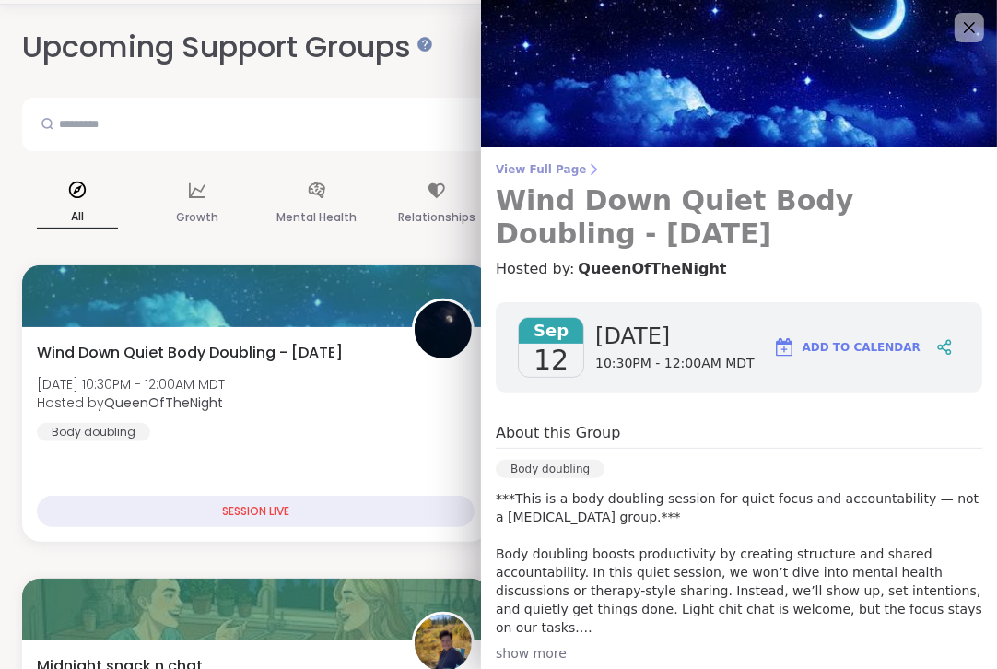
click at [520, 167] on span "View Full Page" at bounding box center [739, 169] width 487 height 15
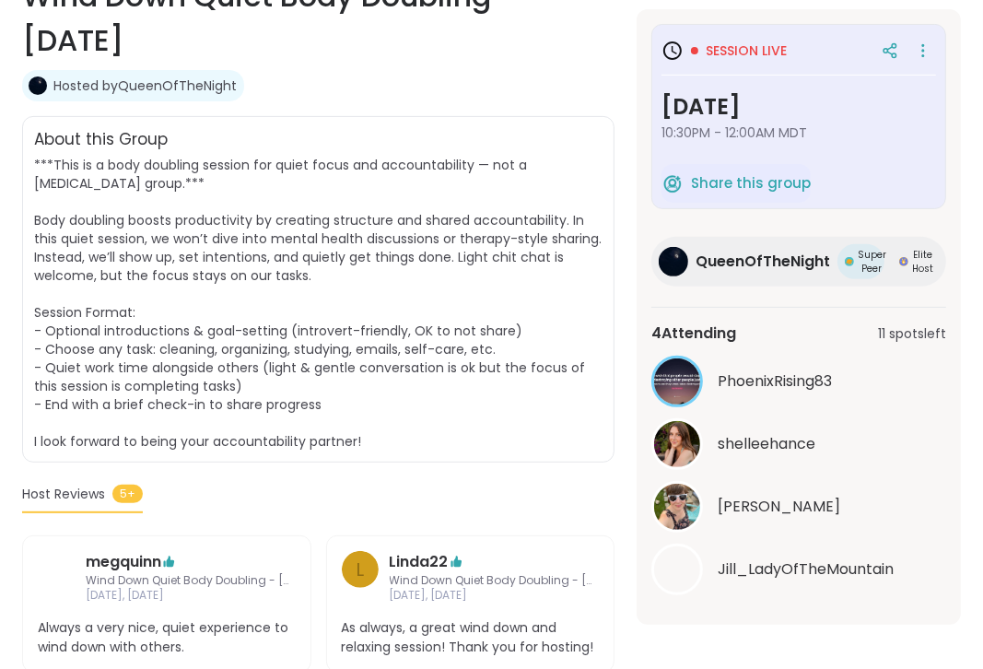
scroll to position [398, 0]
